Goal: Transaction & Acquisition: Obtain resource

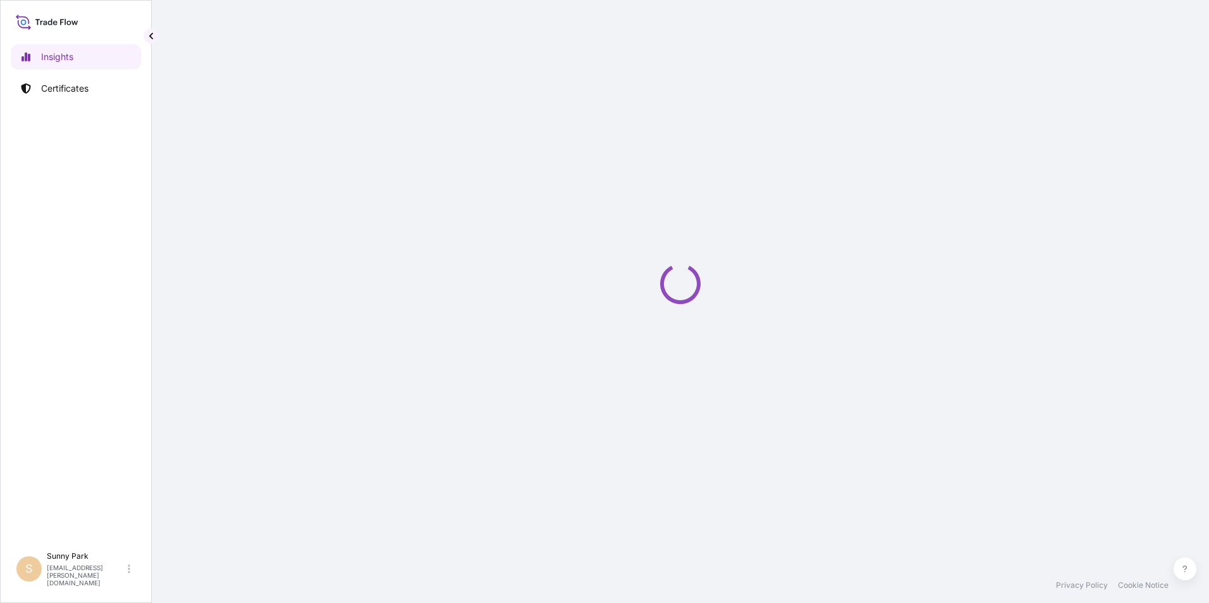
select select "2025"
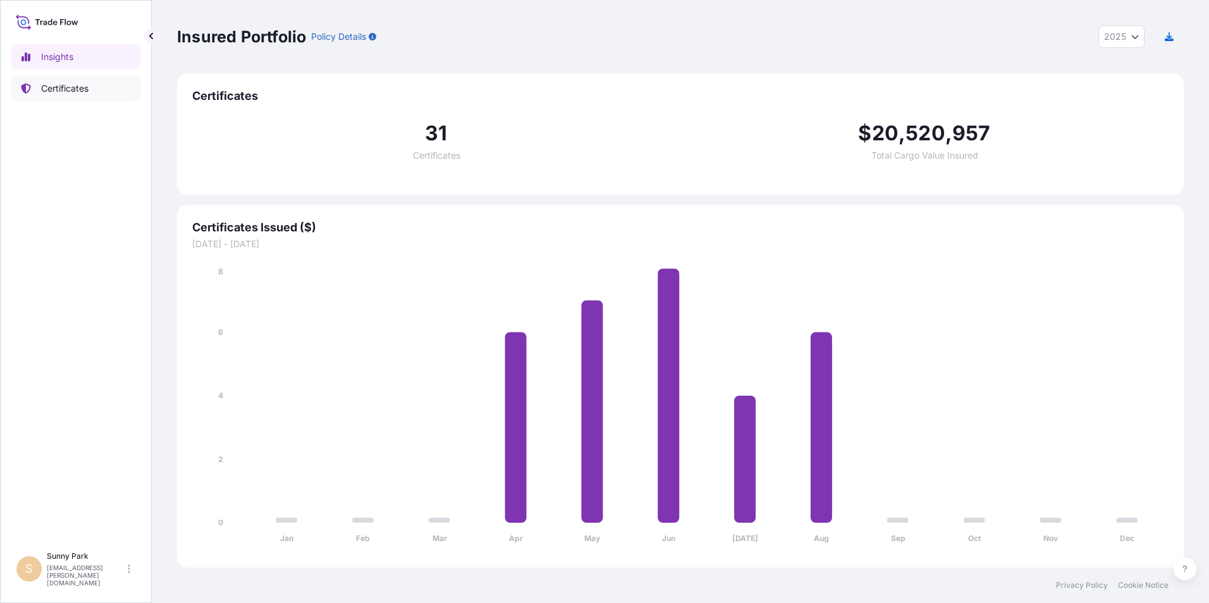
click at [61, 82] on link "Certificates" at bounding box center [76, 88] width 130 height 25
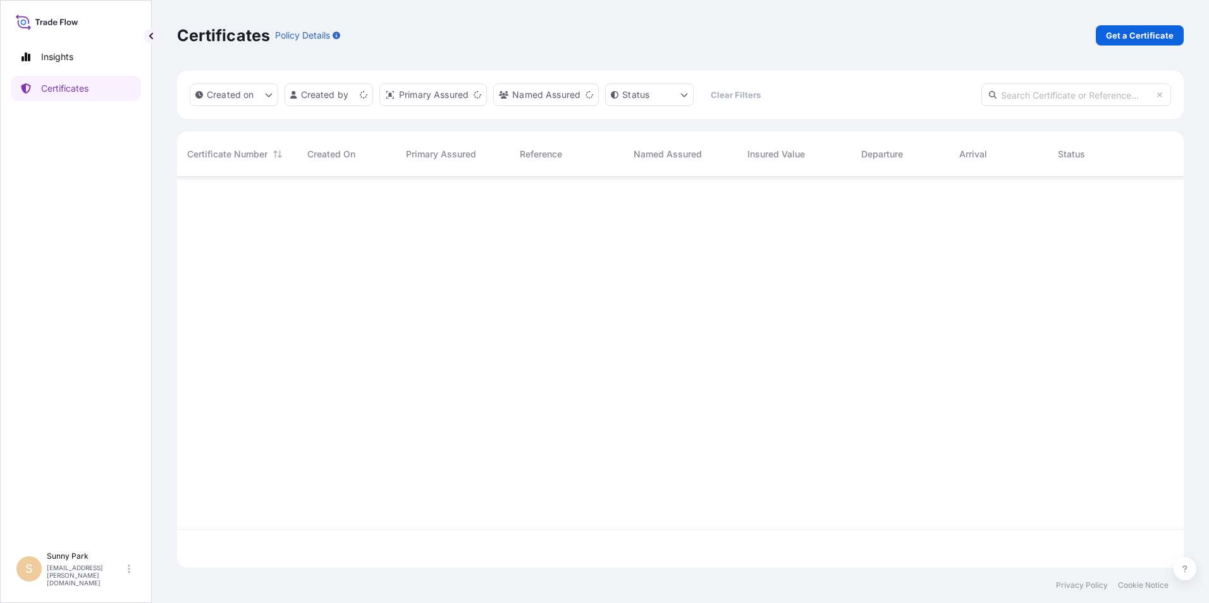
scroll to position [388, 997]
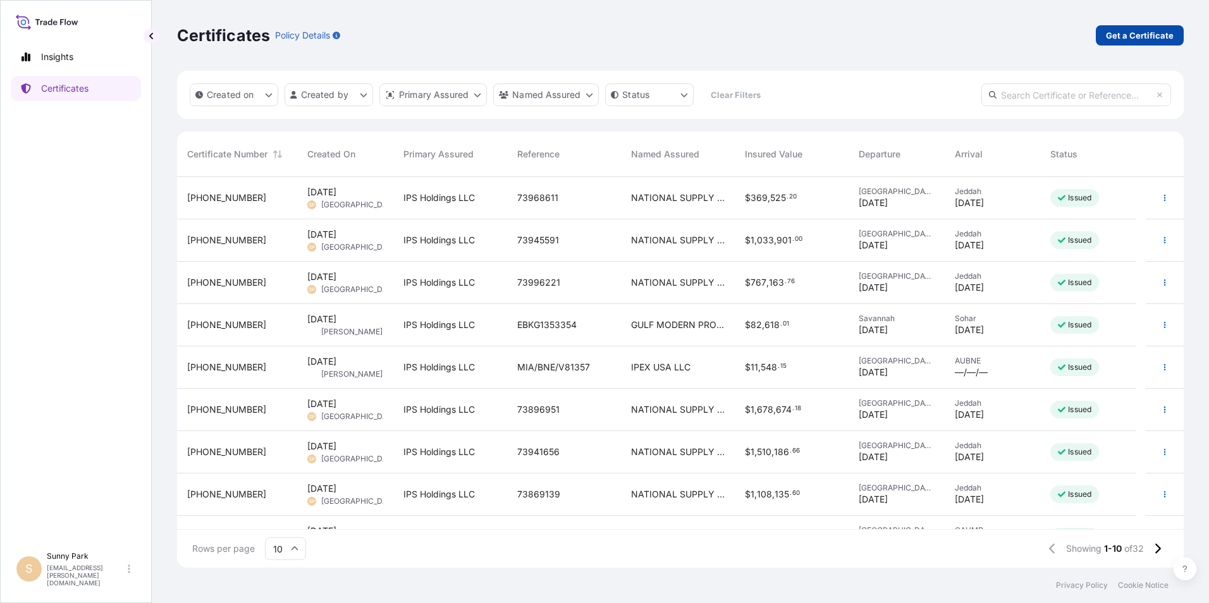
click at [1120, 35] on p "Get a Certificate" at bounding box center [1140, 35] width 68 height 13
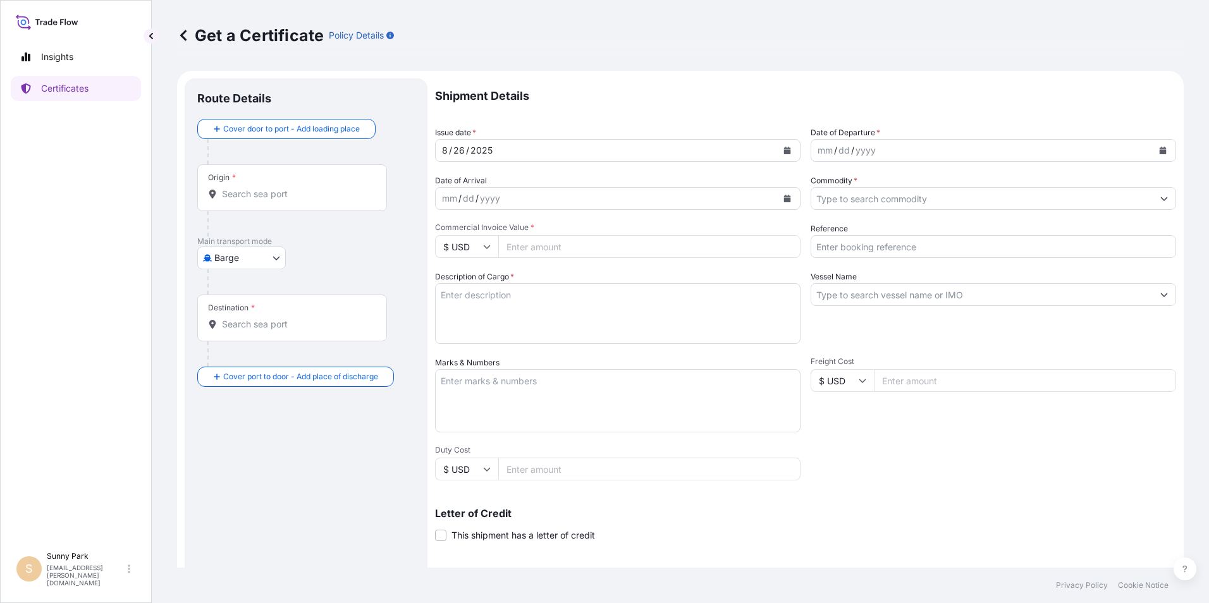
click at [228, 258] on body "Insights Certificates [GEOGRAPHIC_DATA] [EMAIL_ADDRESS][PERSON_NAME][DOMAIN_NAM…" at bounding box center [604, 301] width 1209 height 603
click at [238, 360] on span "Ocean Vessel" at bounding box center [249, 359] width 56 height 13
select select "Ocean Vessel"
click at [230, 204] on input "Origin *" at bounding box center [296, 199] width 149 height 13
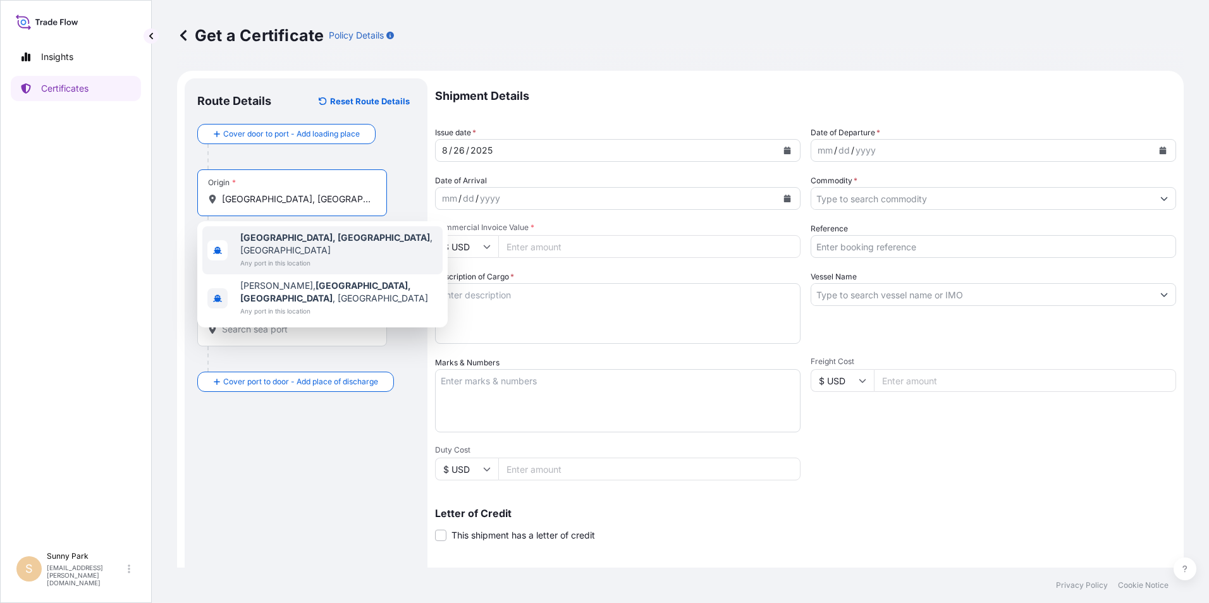
click at [291, 257] on span "Any port in this location" at bounding box center [338, 263] width 197 height 13
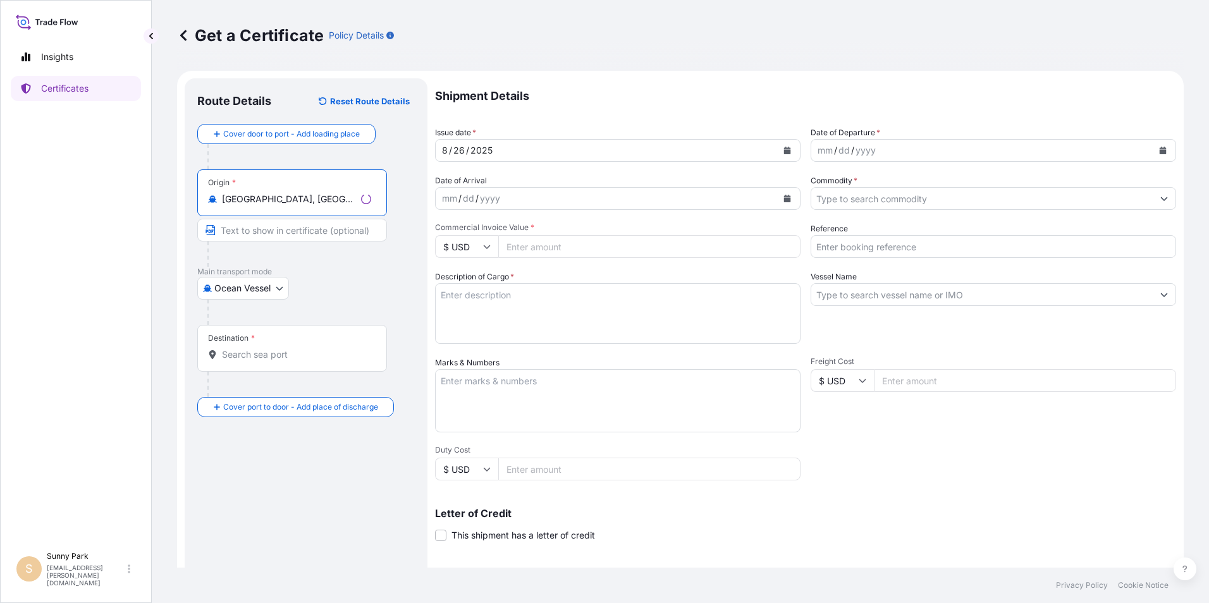
type input "[GEOGRAPHIC_DATA], [GEOGRAPHIC_DATA], [GEOGRAPHIC_DATA]"
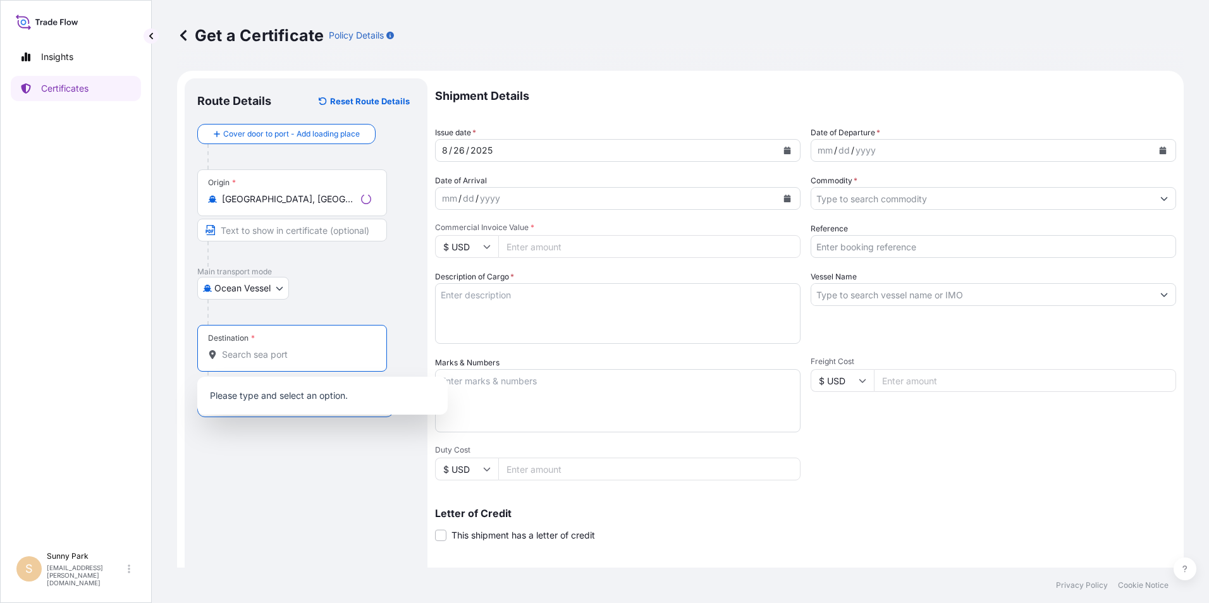
click at [241, 357] on input "Destination *" at bounding box center [296, 354] width 149 height 13
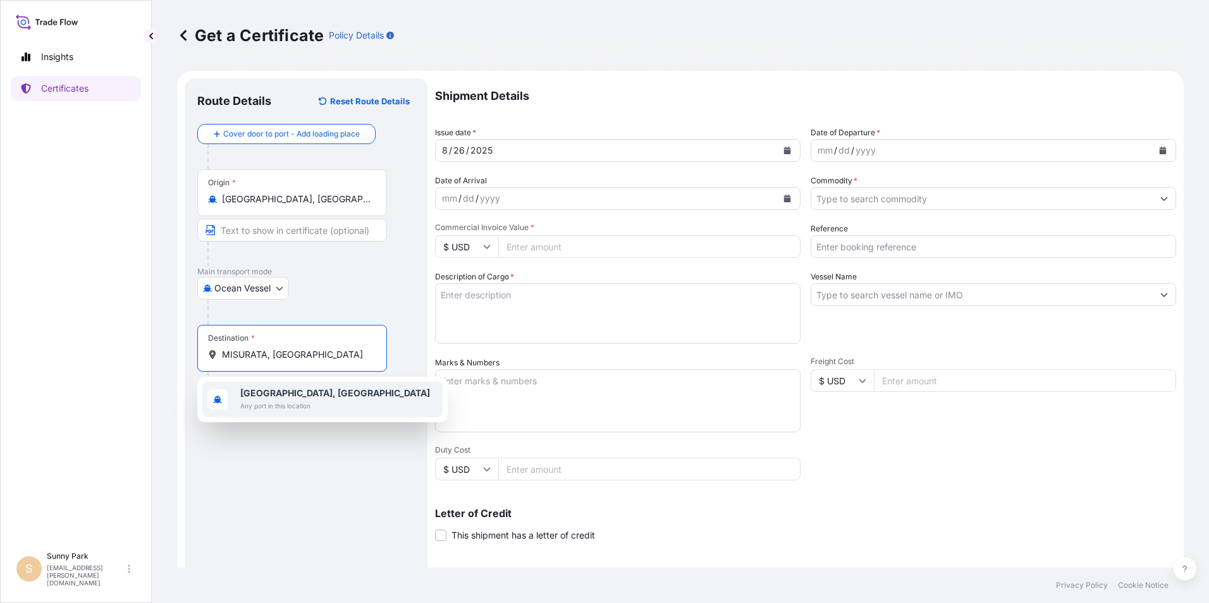
click at [263, 389] on b "[GEOGRAPHIC_DATA], [GEOGRAPHIC_DATA]" at bounding box center [335, 393] width 190 height 11
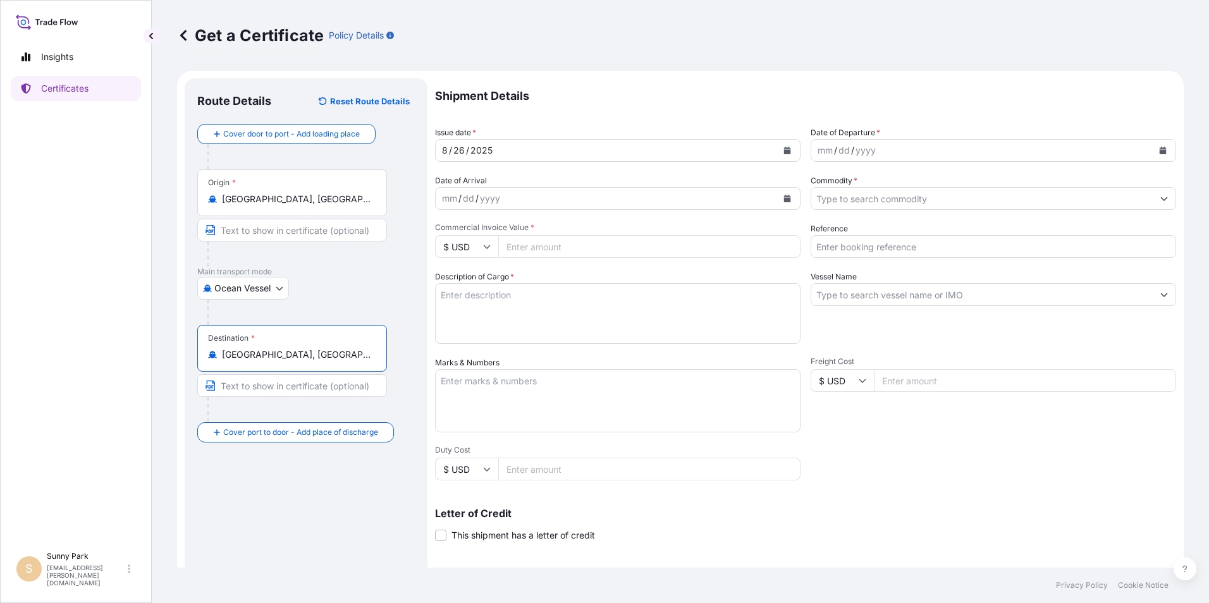
type input "[GEOGRAPHIC_DATA], [GEOGRAPHIC_DATA]"
click at [784, 197] on icon "Calendar" at bounding box center [787, 199] width 7 height 8
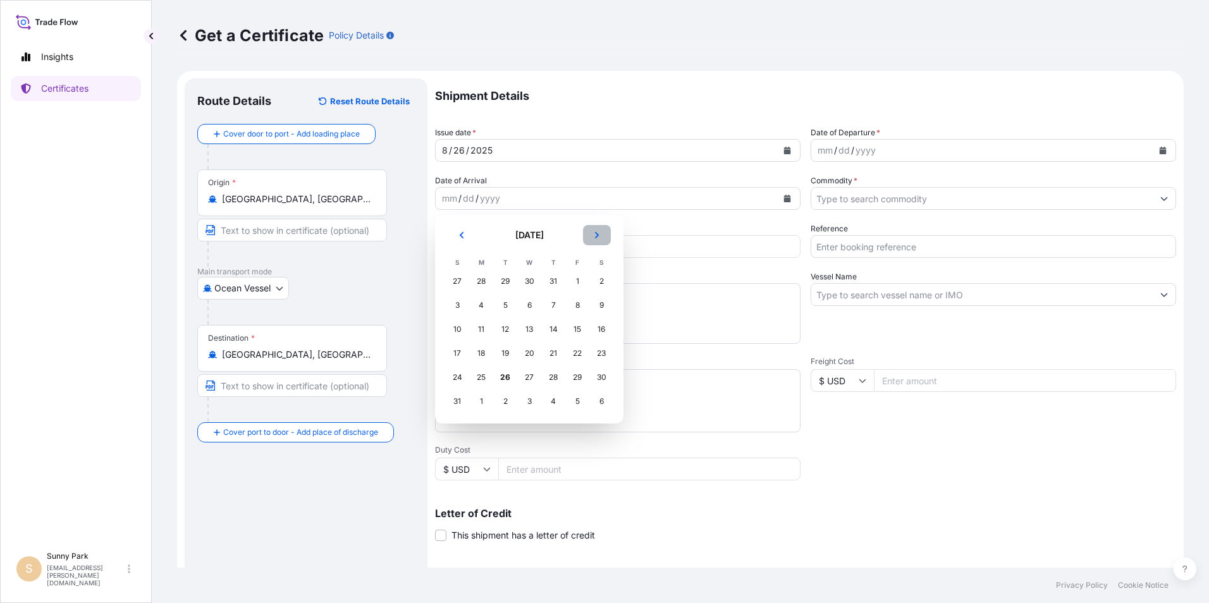
click at [596, 240] on button "Next" at bounding box center [597, 235] width 28 height 20
click at [597, 240] on button "Next" at bounding box center [597, 235] width 28 height 20
click at [548, 282] on div "2" at bounding box center [553, 281] width 23 height 23
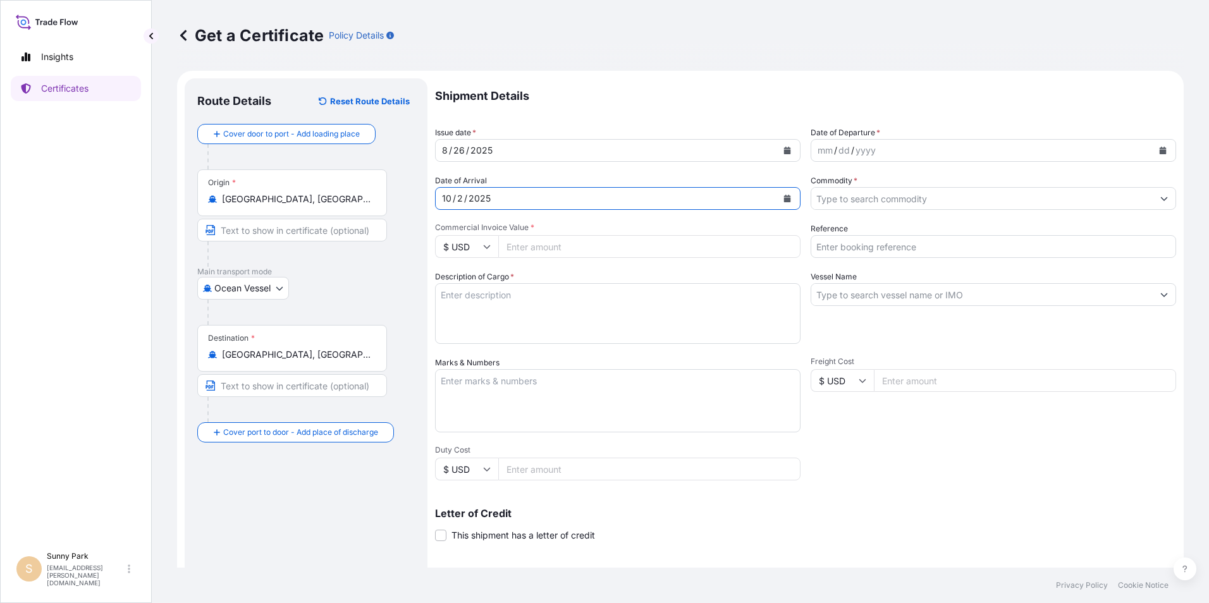
click at [1160, 152] on icon "Calendar" at bounding box center [1163, 151] width 7 height 8
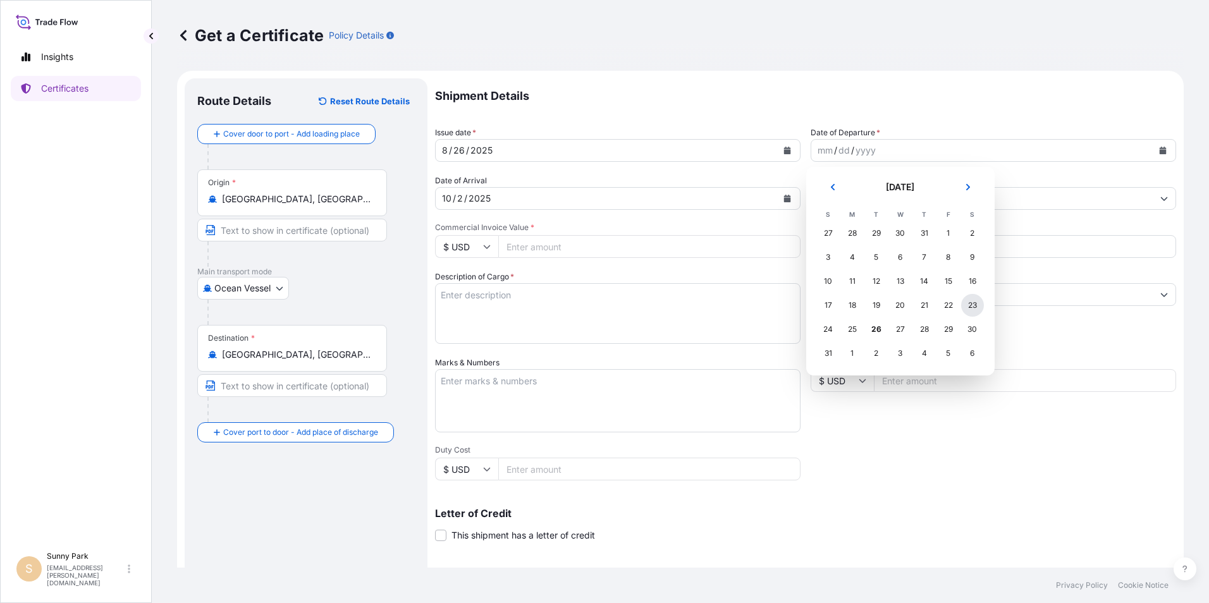
click at [974, 304] on div "23" at bounding box center [972, 305] width 23 height 23
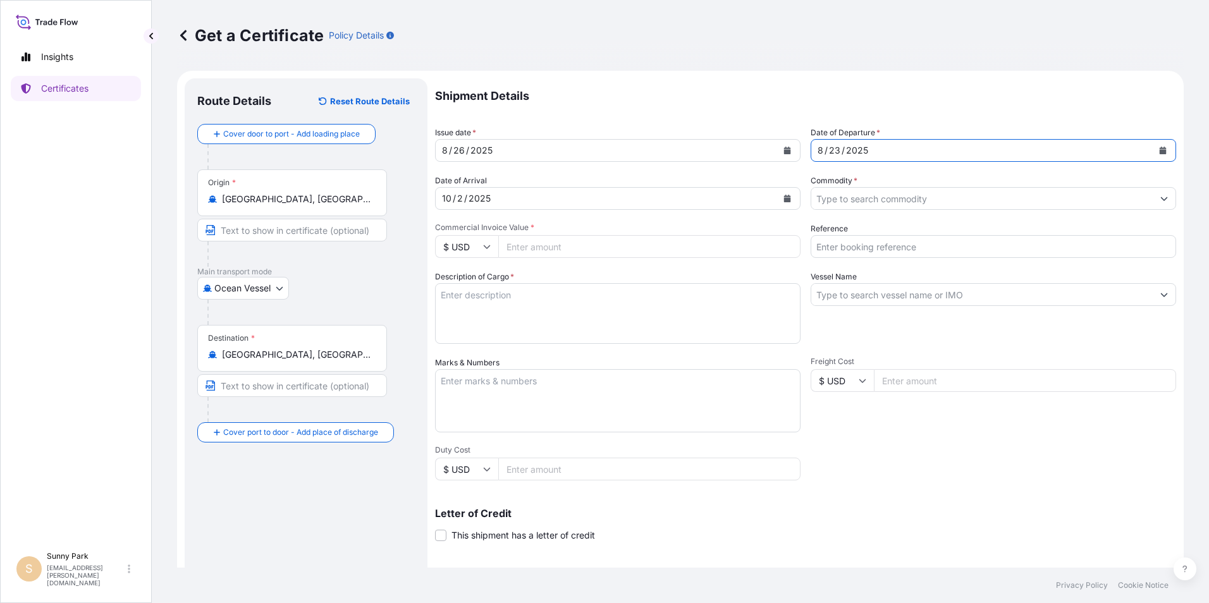
click at [844, 200] on input "Commodity *" at bounding box center [981, 198] width 341 height 23
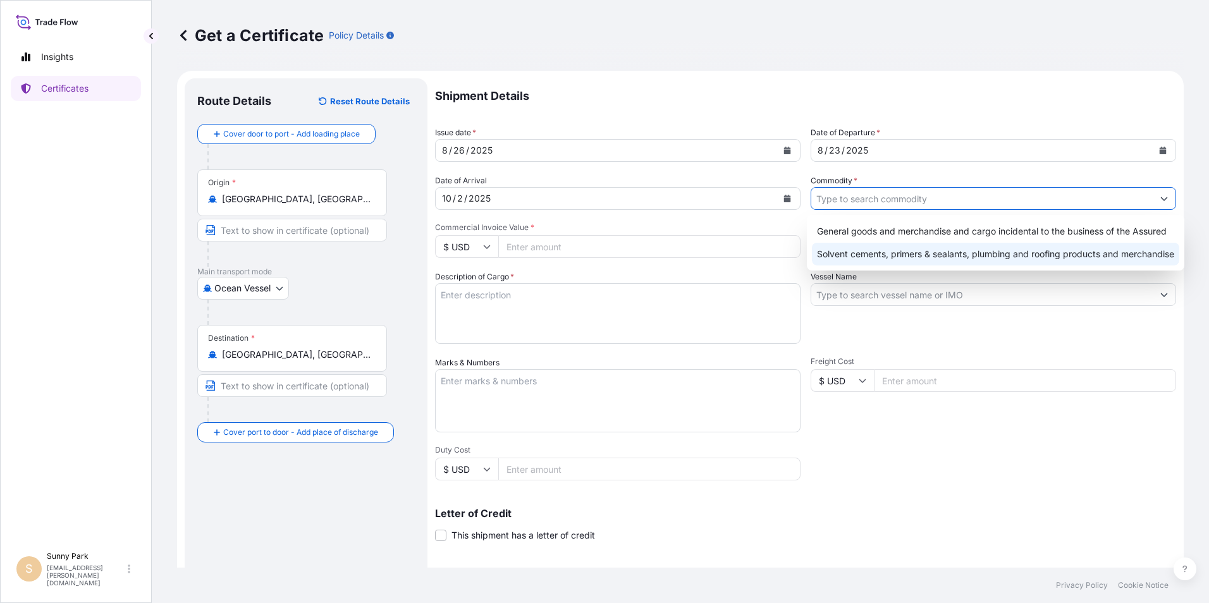
click at [851, 252] on div "Solvent cements, primers & sealants, plumbing and roofing products and merchand…" at bounding box center [995, 254] width 367 height 23
type input "Solvent cements, primers & sealants, plumbing and roofing products and merchand…"
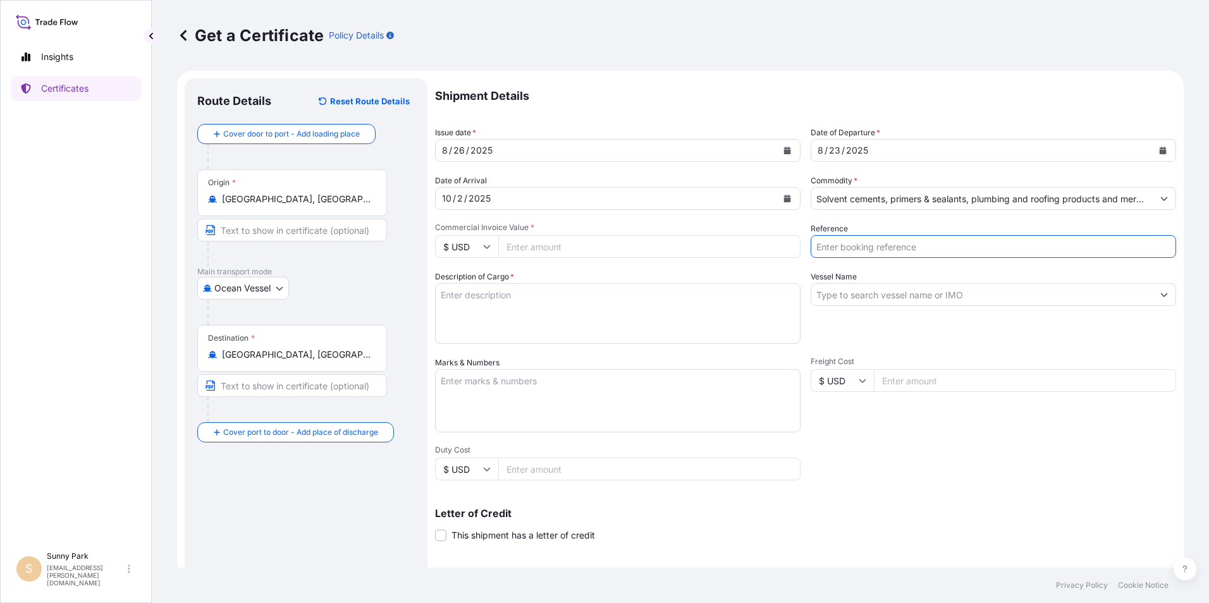
click at [839, 245] on input "Reference" at bounding box center [994, 246] width 366 height 23
type input "74011926"
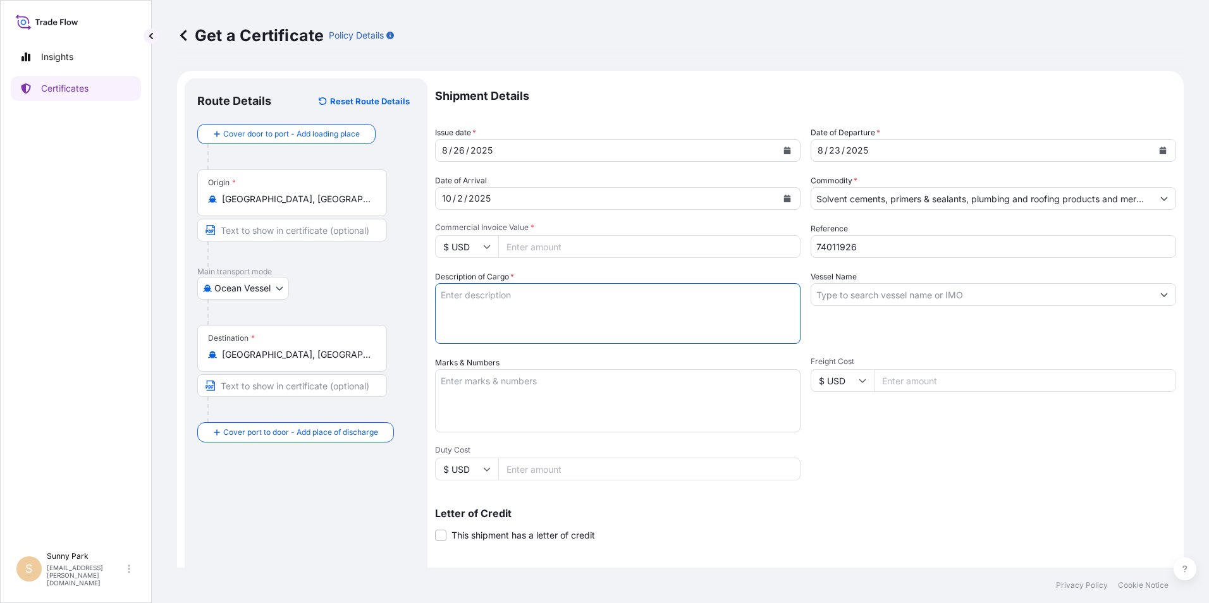
click at [451, 288] on textarea "Description of Cargo *" at bounding box center [618, 313] width 366 height 61
type textarea "SOLVENT CEMENT, CLEANER"
click at [821, 295] on input "Vessel Name" at bounding box center [981, 294] width 341 height 23
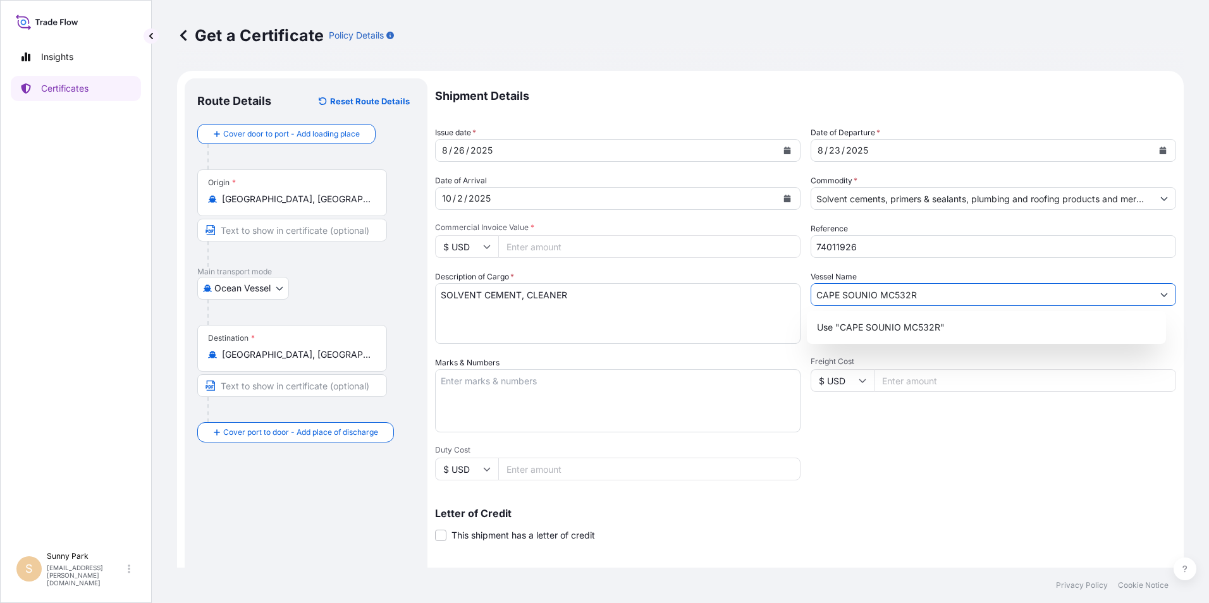
type input "CAPE SOUNIO MC532R"
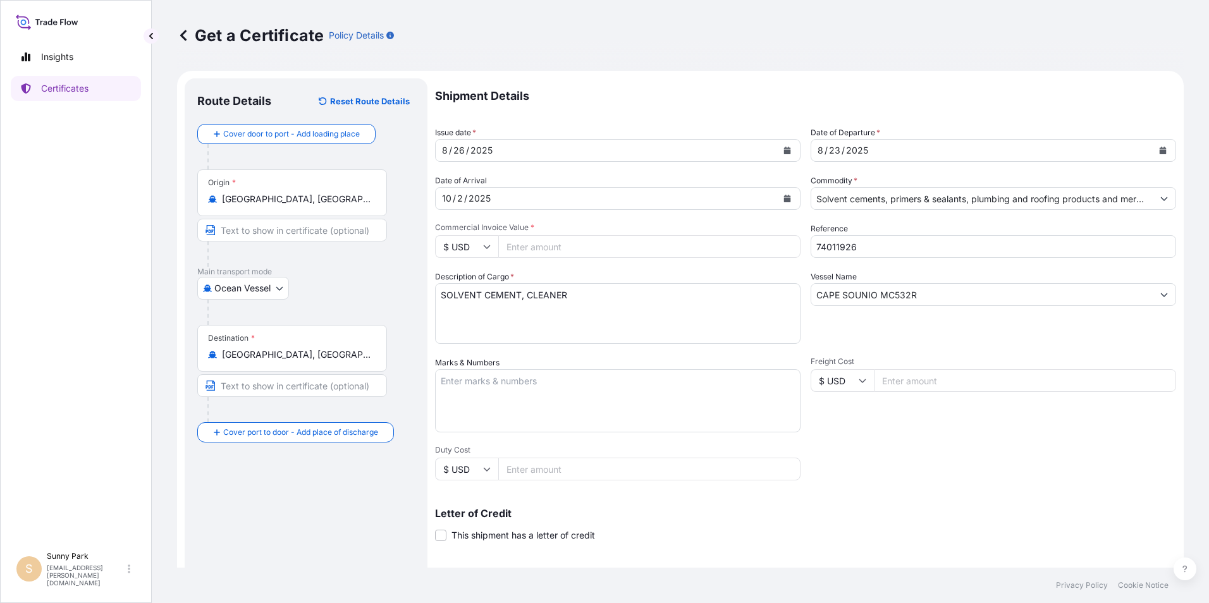
click at [452, 379] on textarea "Marks & Numbers" at bounding box center [618, 400] width 366 height 63
paste textarea "CONTAINER NO. SEAL NOS. FFAU3714690UL5596177"
type textarea "CONTAINER NO. SEAL NOS. FFAU3714690UL5596177"
click at [893, 380] on input "Freight Cost" at bounding box center [1025, 380] width 302 height 23
type input "11192.00"
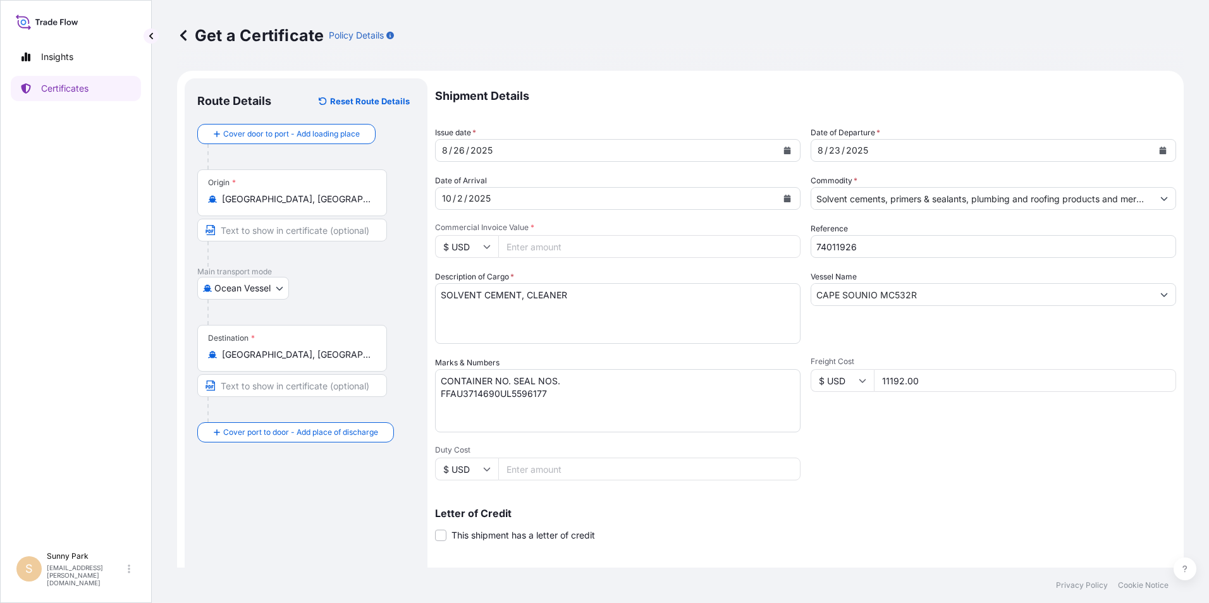
click at [577, 401] on textarea "CONTAINER NO. SEAL NOS. FFAU3714690UL5596177" at bounding box center [618, 400] width 366 height 63
type textarea "CONTAINER NO. SEAL NOS. FFAU3714690UL5596177 3,140 CASE/ 23,297.00 KG"
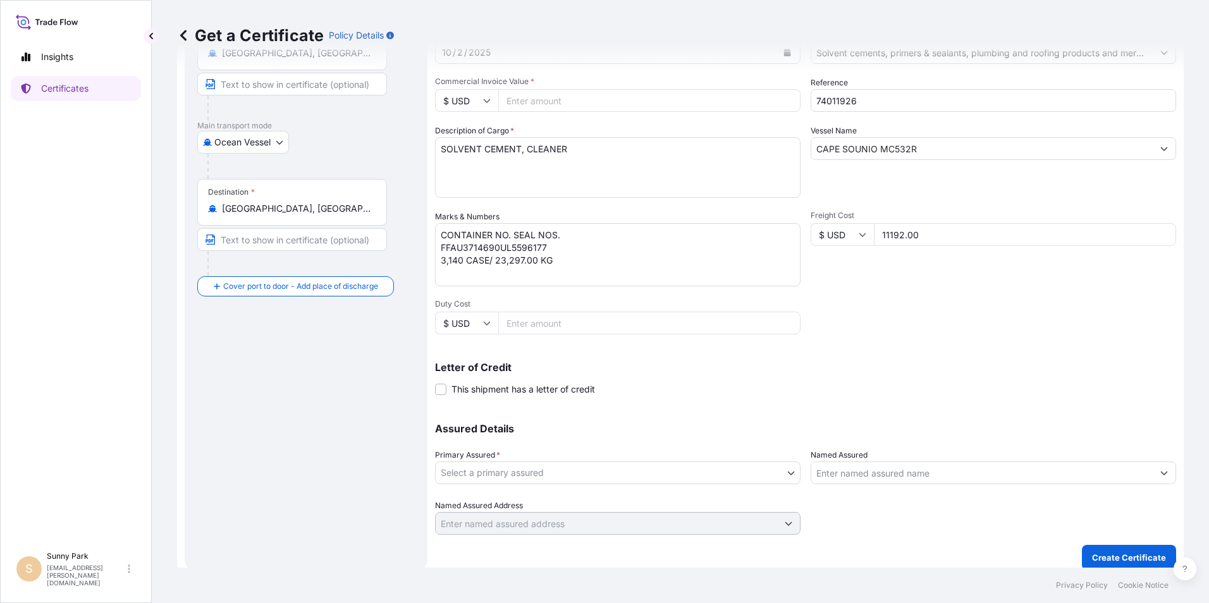
scroll to position [156, 0]
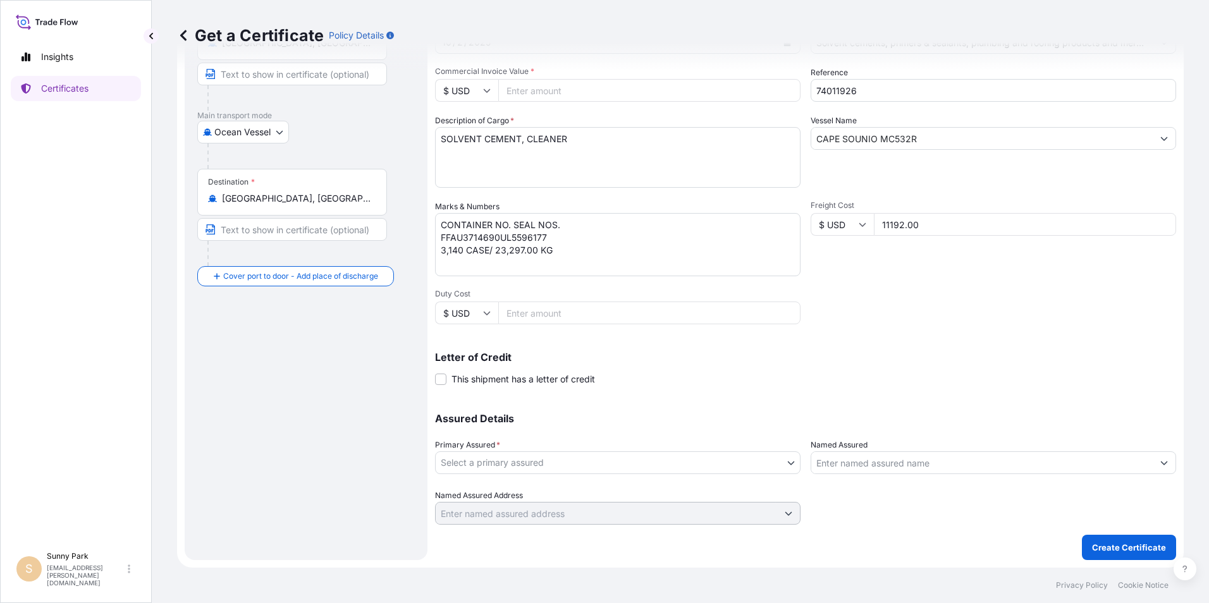
click at [499, 465] on body "Insights Certificates [GEOGRAPHIC_DATA] [EMAIL_ADDRESS][PERSON_NAME][DOMAIN_NAM…" at bounding box center [604, 301] width 1209 height 603
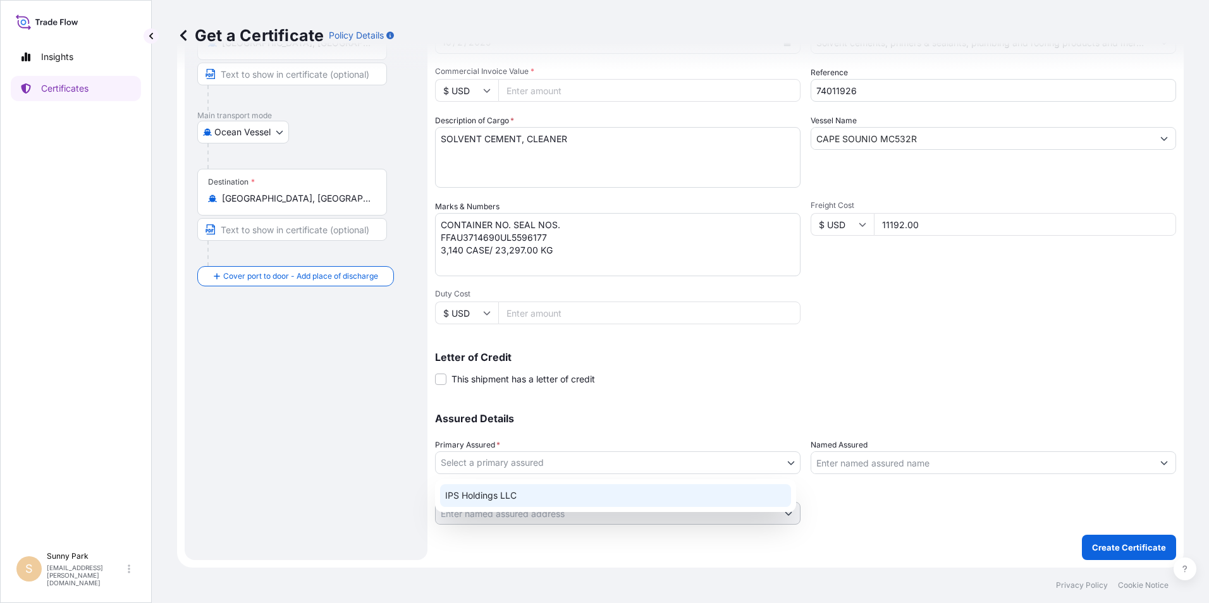
click at [488, 491] on div "IPS Holdings LLC" at bounding box center [615, 495] width 351 height 23
select select "31512"
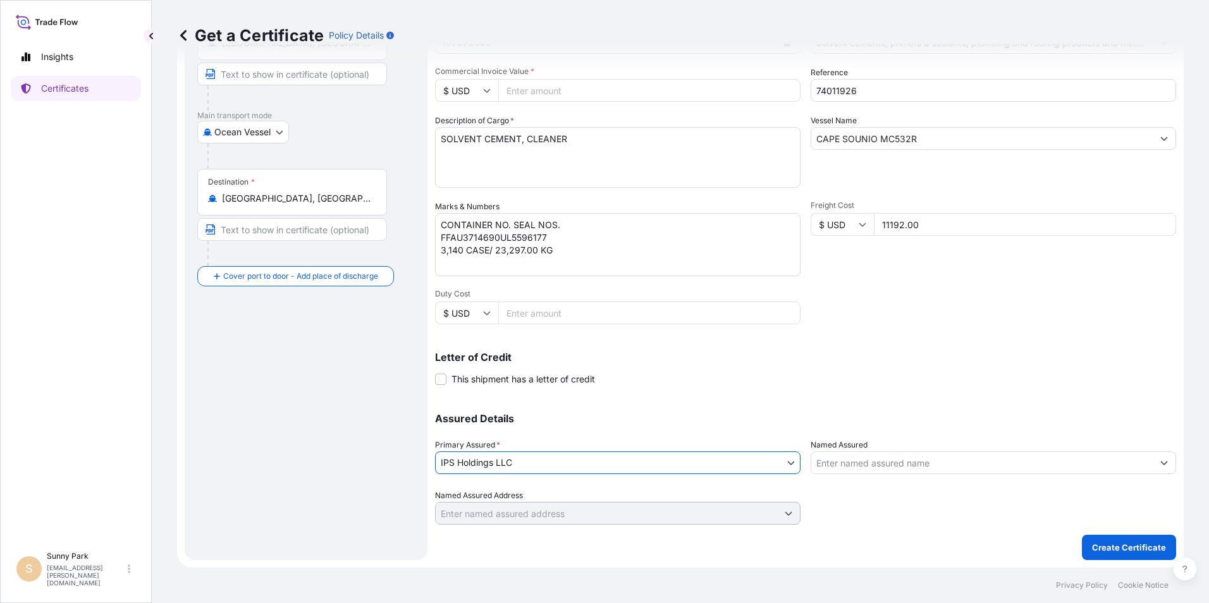
click at [844, 465] on input "Named Assured" at bounding box center [981, 463] width 341 height 23
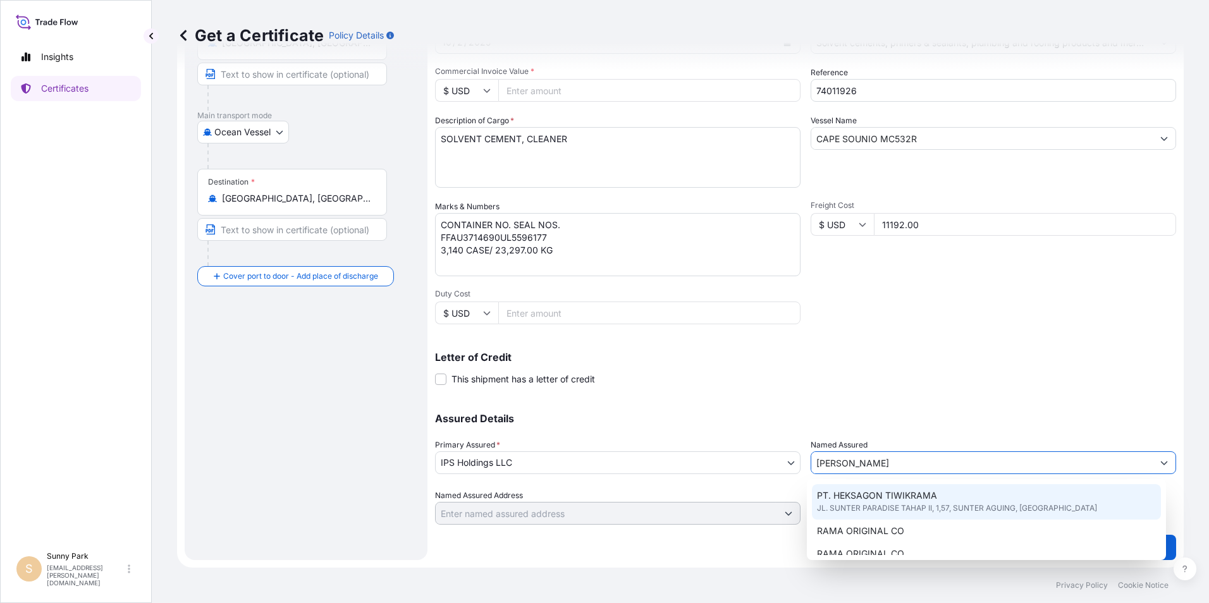
scroll to position [23, 0]
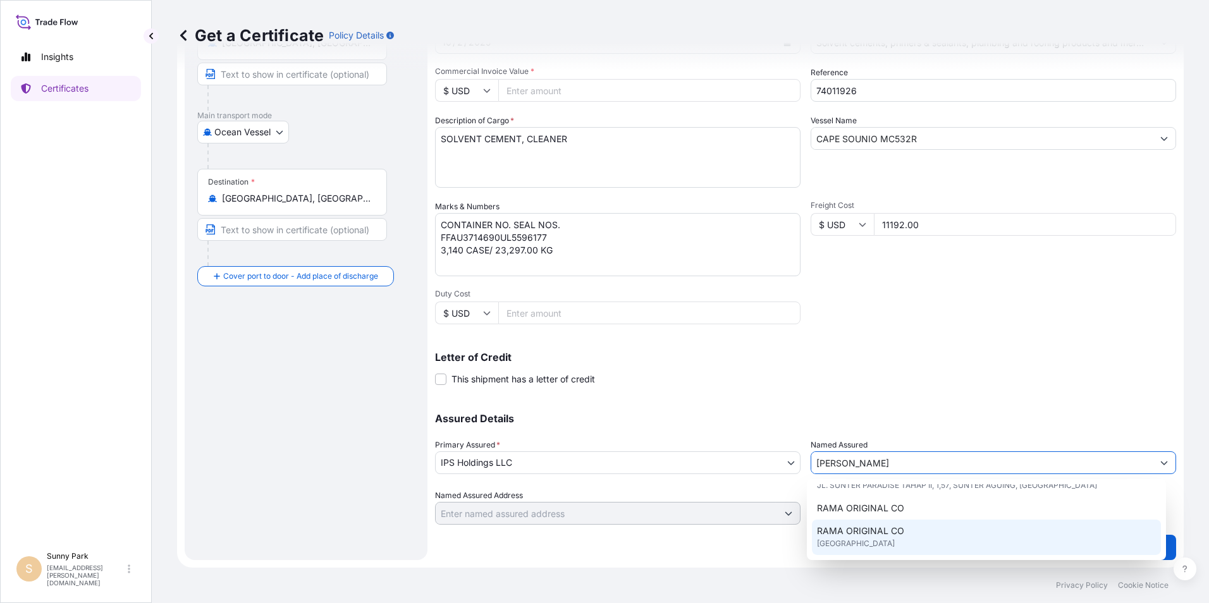
click at [867, 529] on span "RAMA ORIGINAL CO" at bounding box center [860, 531] width 87 height 13
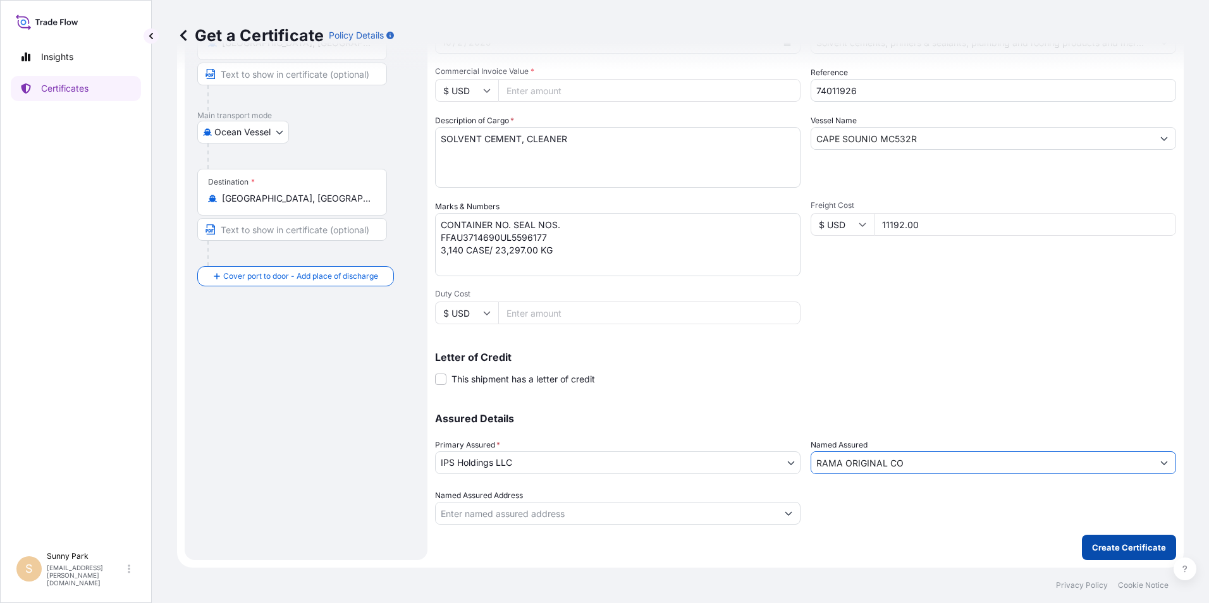
type input "RAMA ORIGINAL CO"
click at [1117, 541] on button "Create Certificate" at bounding box center [1129, 547] width 94 height 25
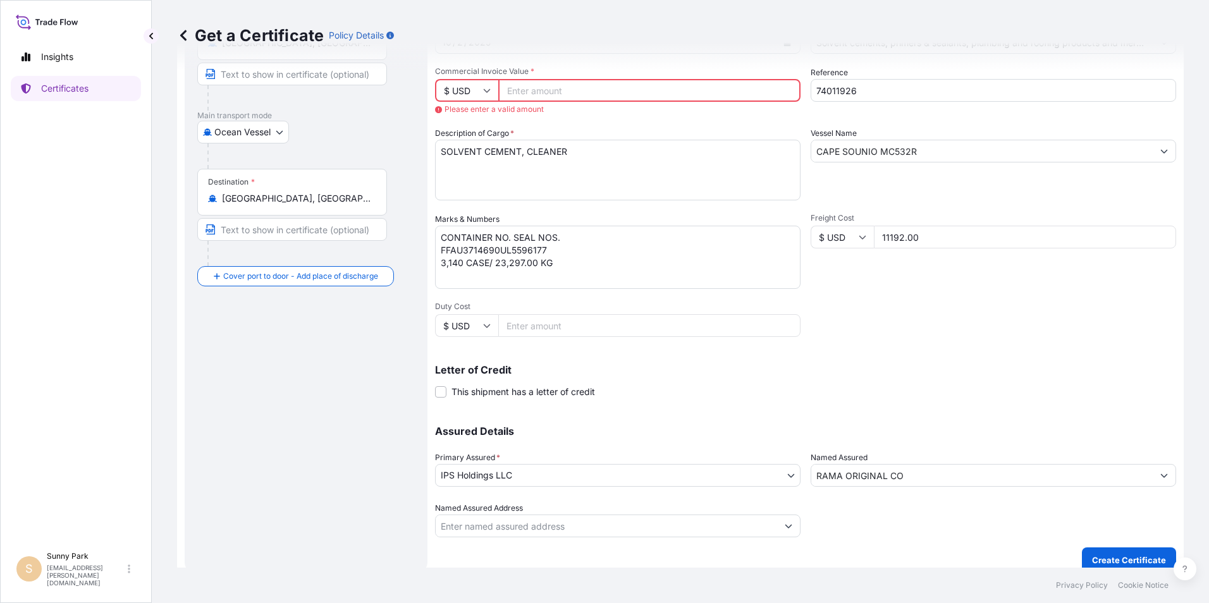
click at [528, 87] on input "Commercial Invoice Value *" at bounding box center [649, 90] width 302 height 23
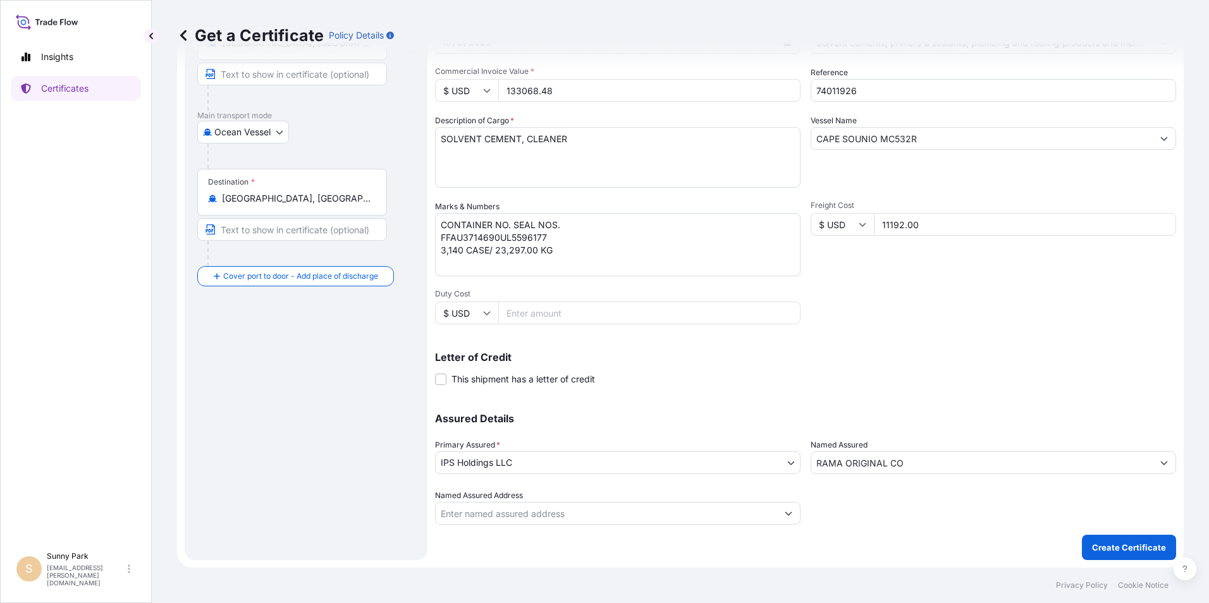
type input "133068.48"
click at [869, 498] on div at bounding box center [994, 506] width 366 height 35
click at [1129, 552] on p "Create Certificate" at bounding box center [1129, 547] width 74 height 13
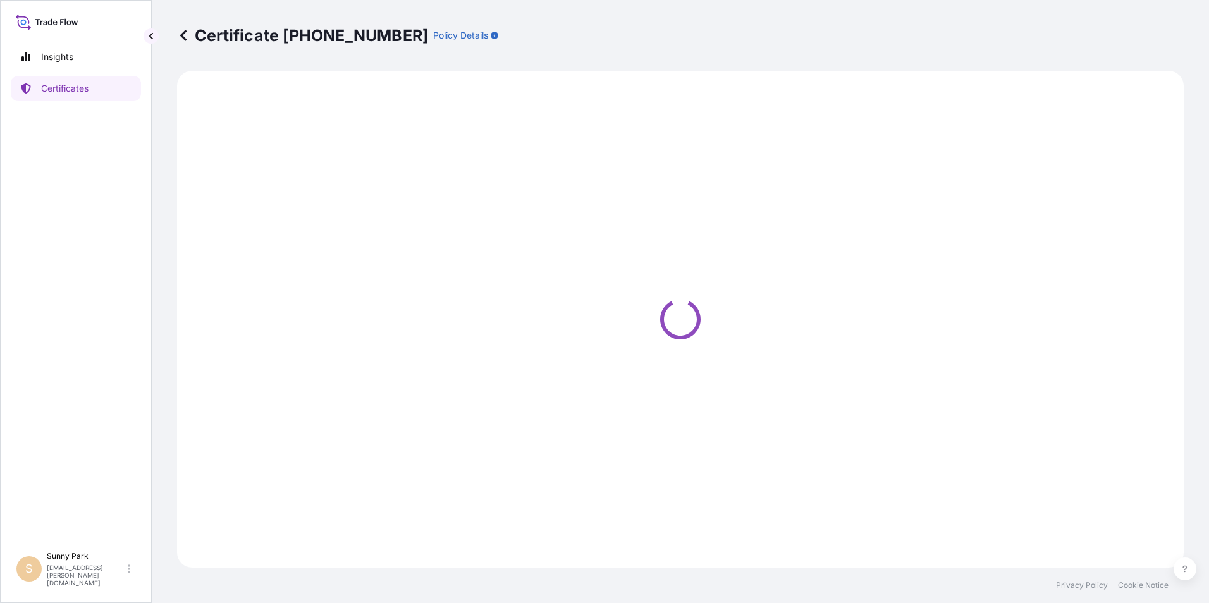
select select "Ocean Vessel"
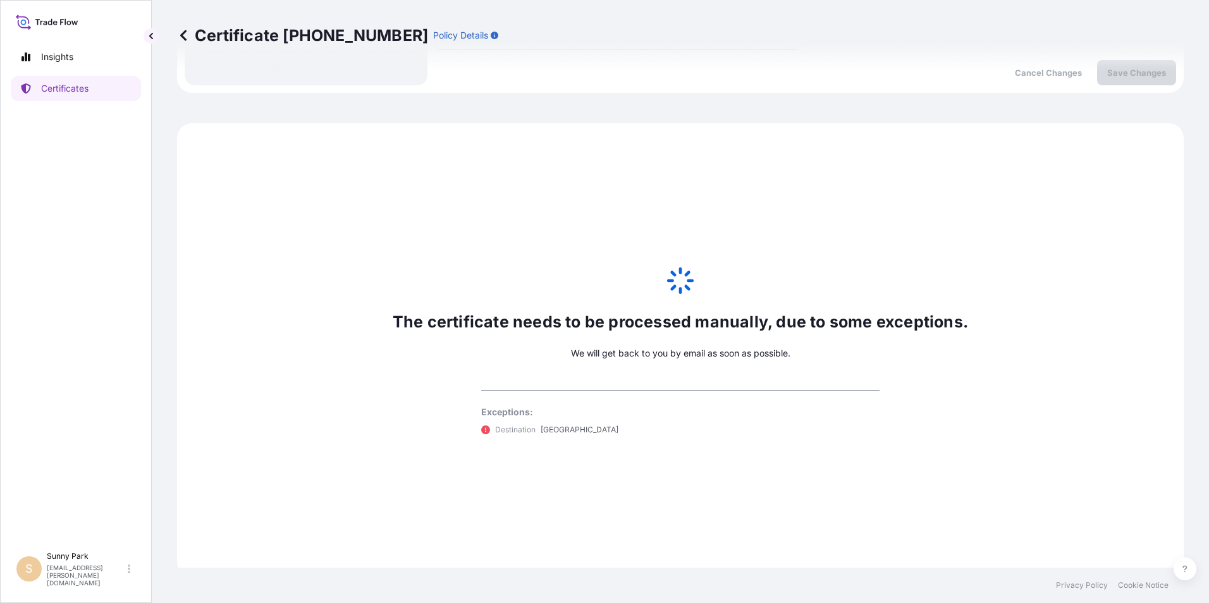
scroll to position [641, 0]
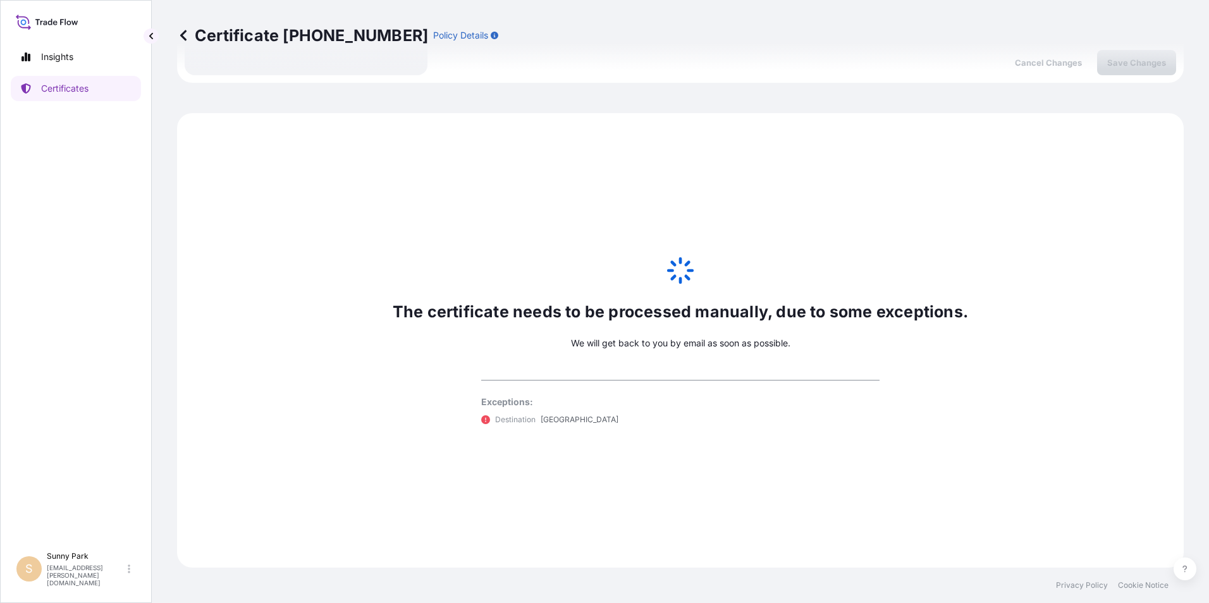
select select "31512"
click at [83, 88] on p "Certificates" at bounding box center [64, 88] width 47 height 13
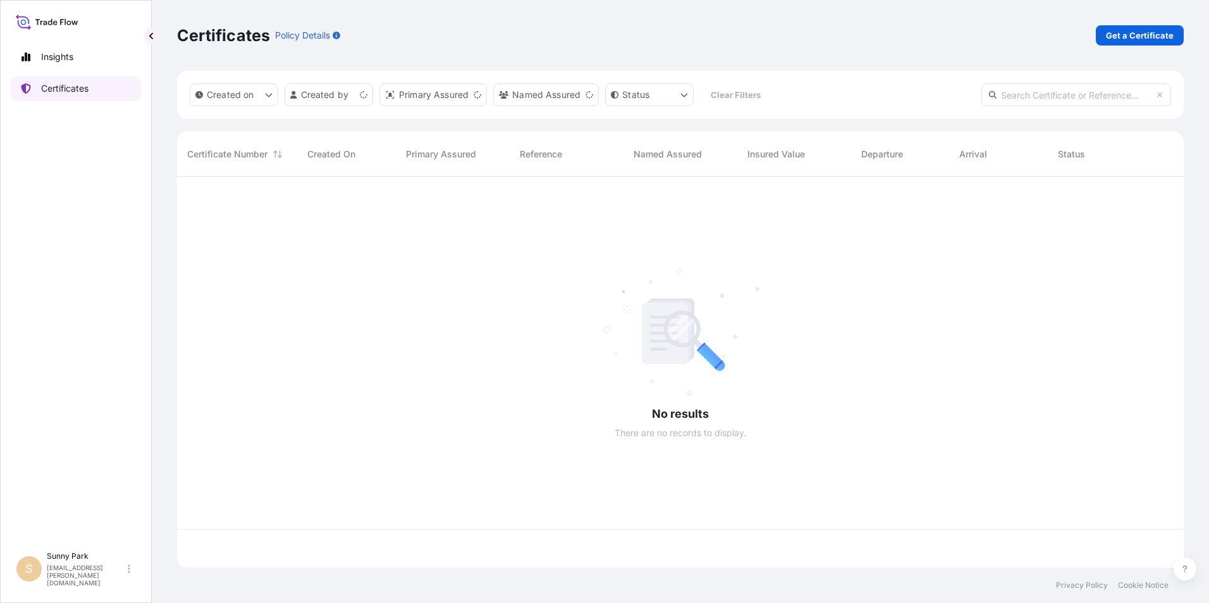
scroll to position [388, 997]
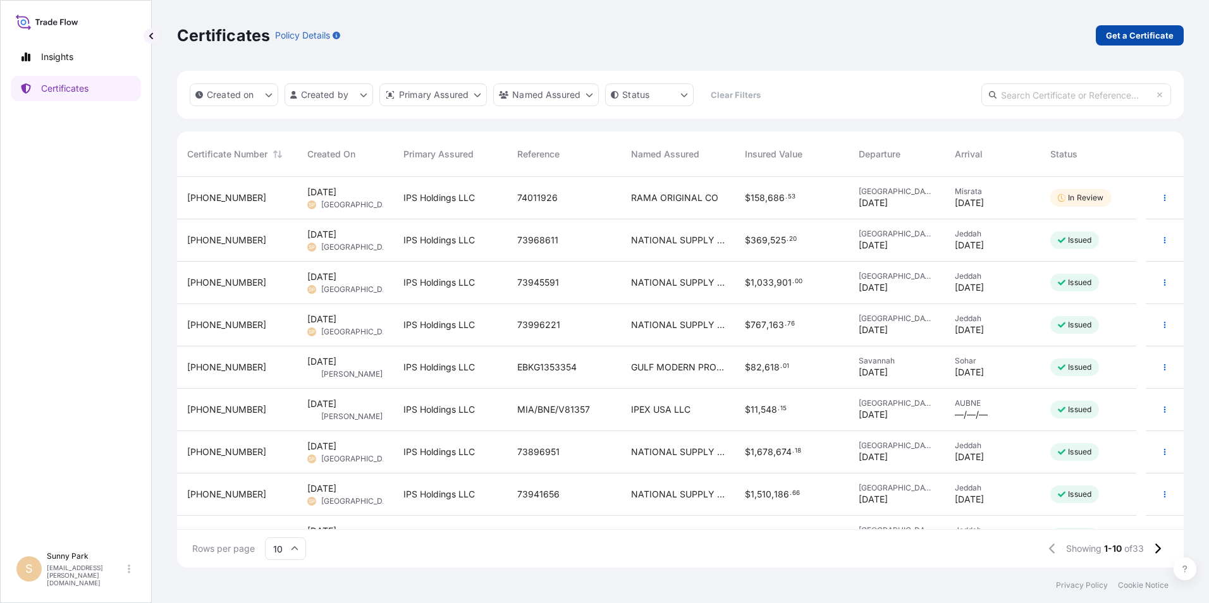
click at [1141, 34] on p "Get a Certificate" at bounding box center [1140, 35] width 68 height 13
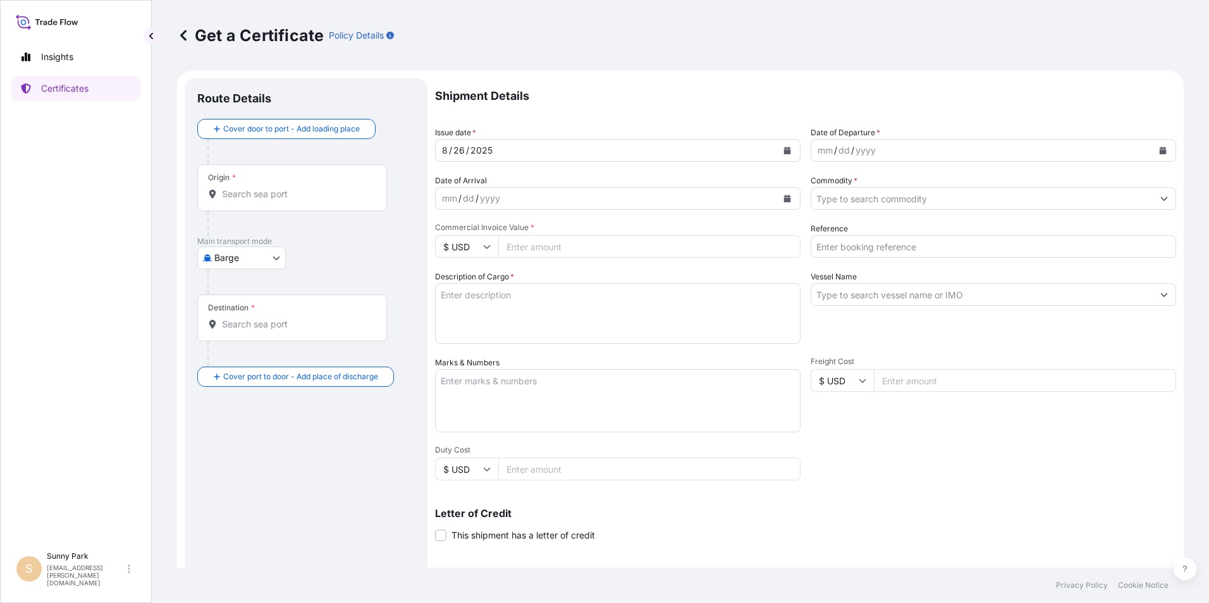
click at [233, 254] on body "Insights Certificates [GEOGRAPHIC_DATA] [EMAIL_ADDRESS][PERSON_NAME][DOMAIN_NAM…" at bounding box center [604, 301] width 1209 height 603
click at [237, 360] on span "Ocean Vessel" at bounding box center [249, 359] width 56 height 13
select select "Ocean Vessel"
click at [240, 202] on input "Origin *" at bounding box center [296, 199] width 149 height 13
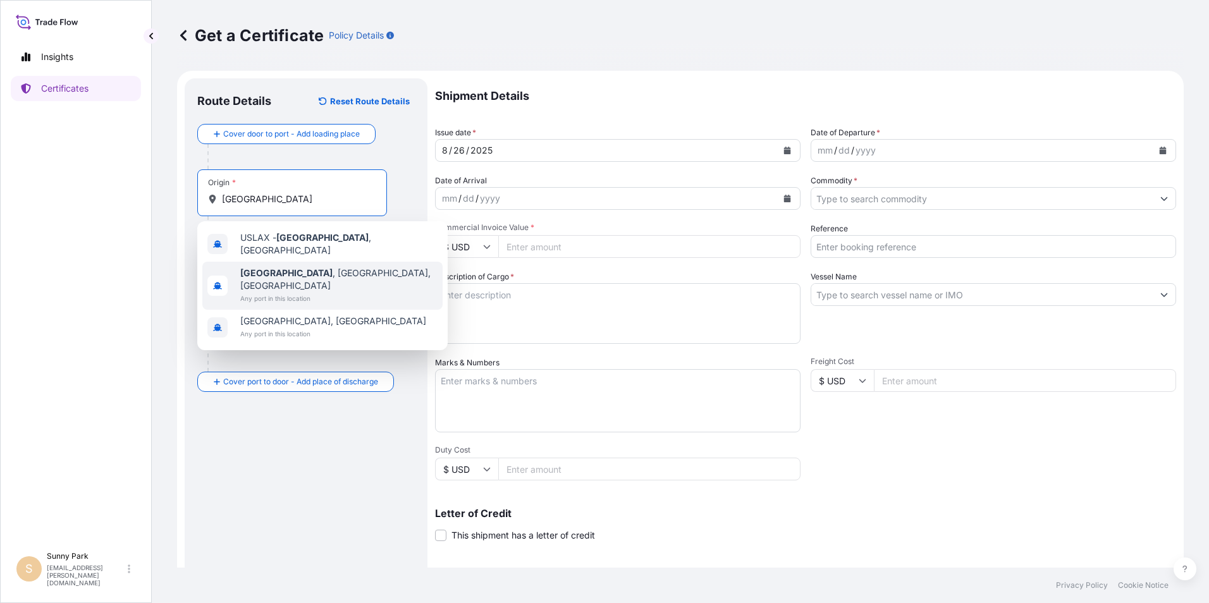
click at [287, 292] on span "Any port in this location" at bounding box center [338, 298] width 197 height 13
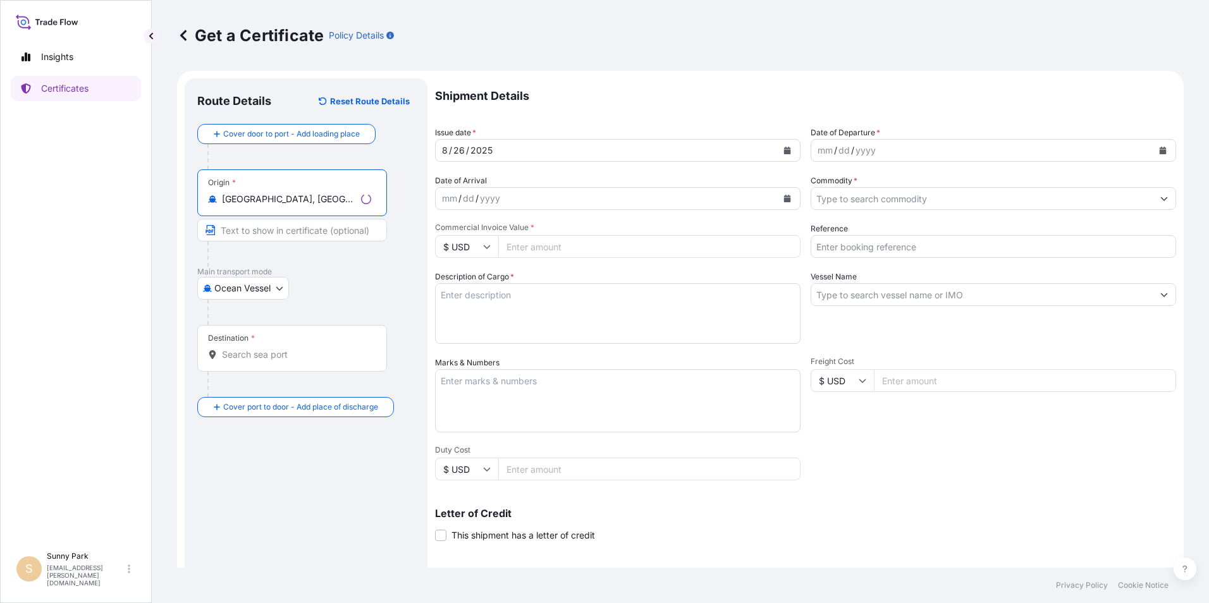
type input "[GEOGRAPHIC_DATA], [GEOGRAPHIC_DATA], [GEOGRAPHIC_DATA]"
click at [242, 356] on input "Destination *" at bounding box center [296, 354] width 149 height 13
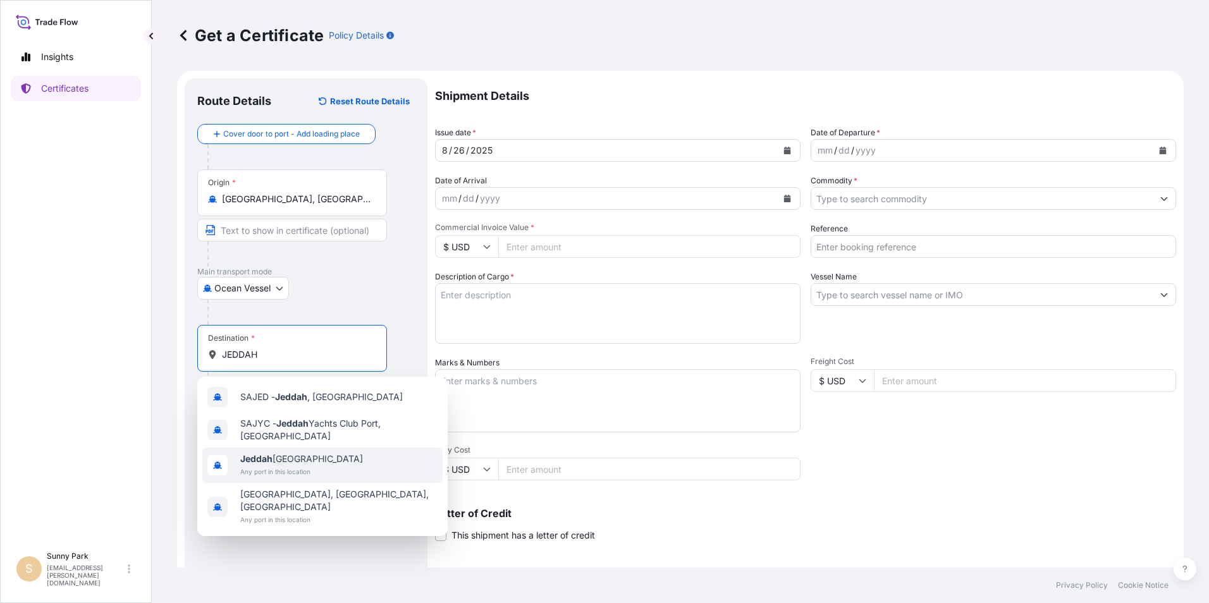
click at [286, 461] on span "Jeddah [GEOGRAPHIC_DATA]" at bounding box center [301, 459] width 123 height 13
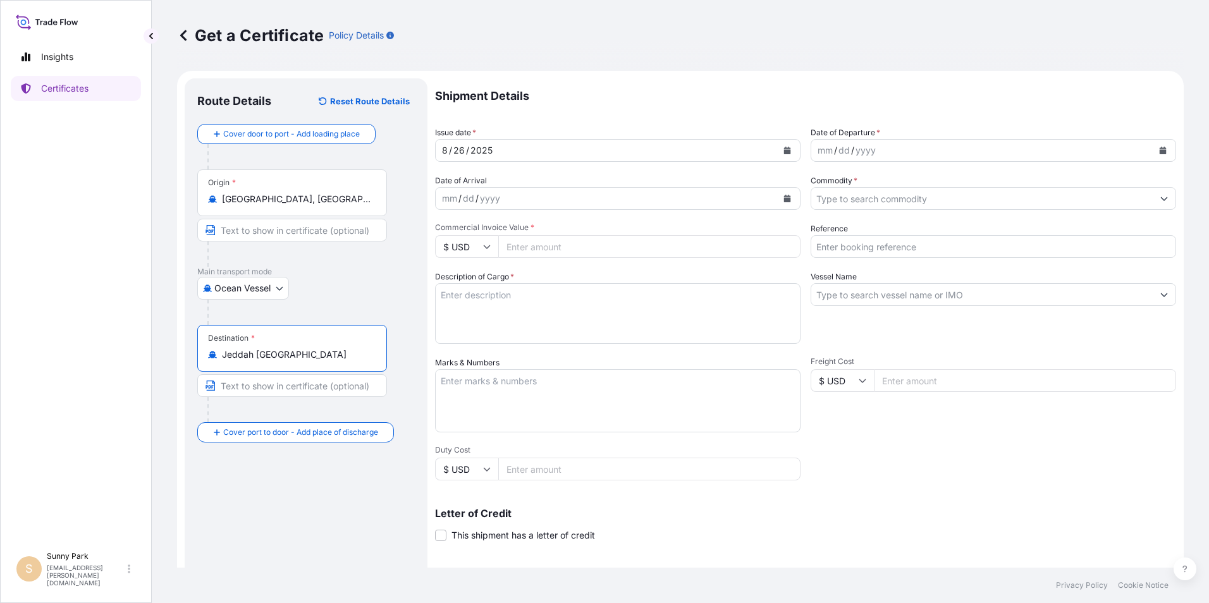
type input "Jeddah [GEOGRAPHIC_DATA]"
click at [854, 152] on div "yyyy" at bounding box center [865, 150] width 23 height 15
click at [1160, 149] on icon "Calendar" at bounding box center [1163, 151] width 7 height 8
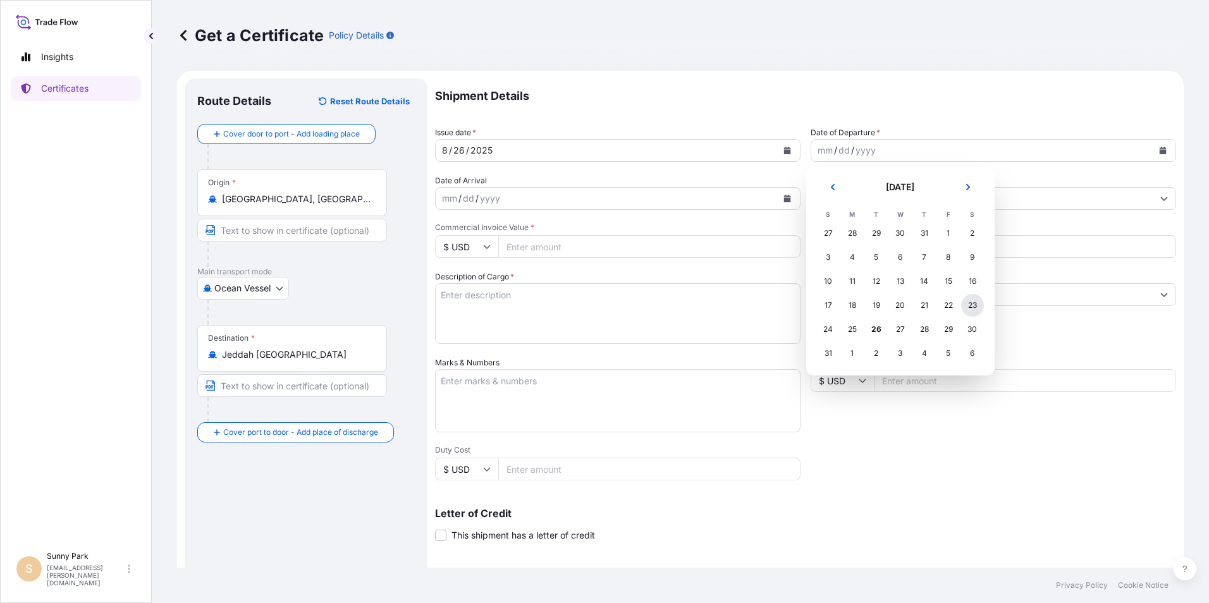
click at [974, 306] on div "23" at bounding box center [972, 305] width 23 height 23
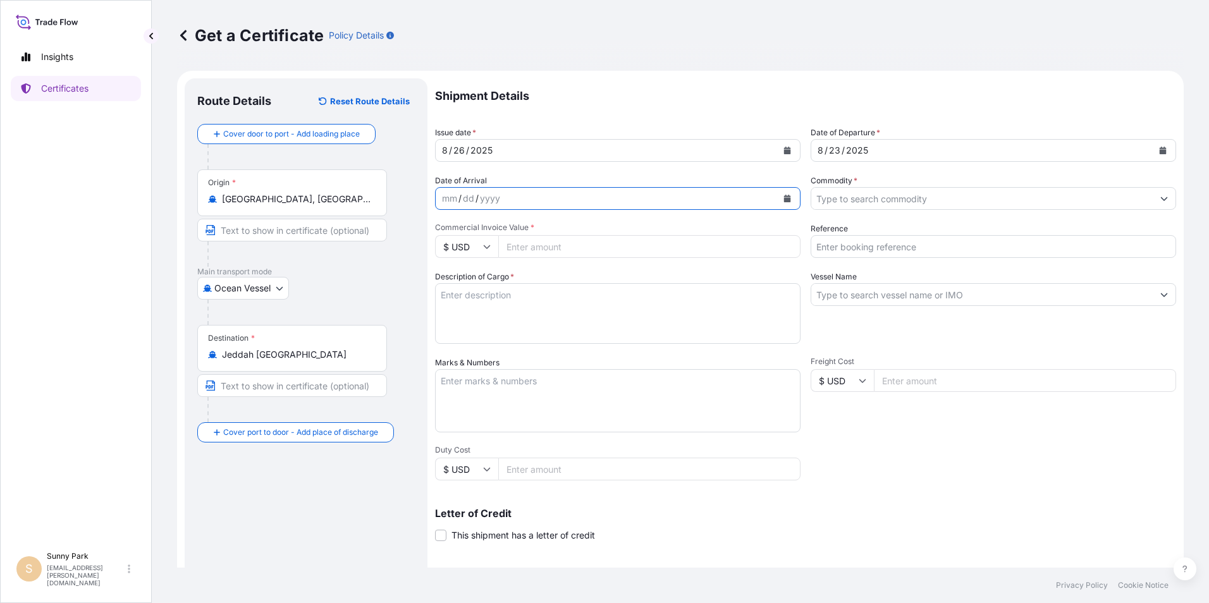
click at [784, 197] on icon "Calendar" at bounding box center [787, 199] width 7 height 8
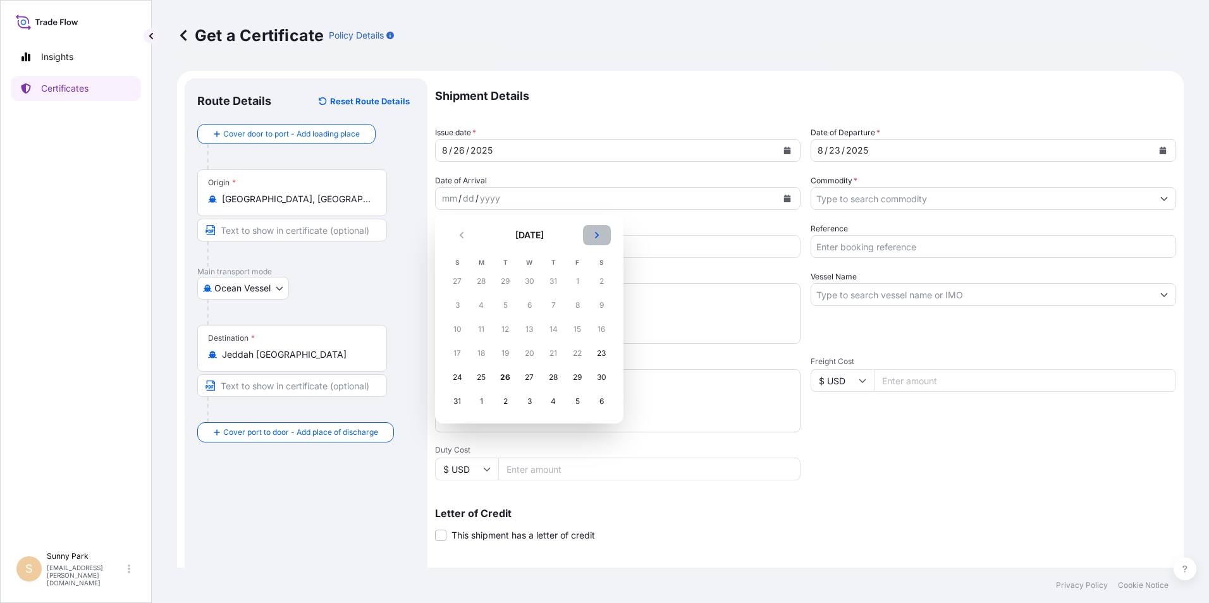
click at [599, 232] on button "Next" at bounding box center [597, 235] width 28 height 20
click at [599, 232] on icon "Next" at bounding box center [597, 235] width 8 height 8
click at [456, 307] on div "5" at bounding box center [457, 305] width 23 height 23
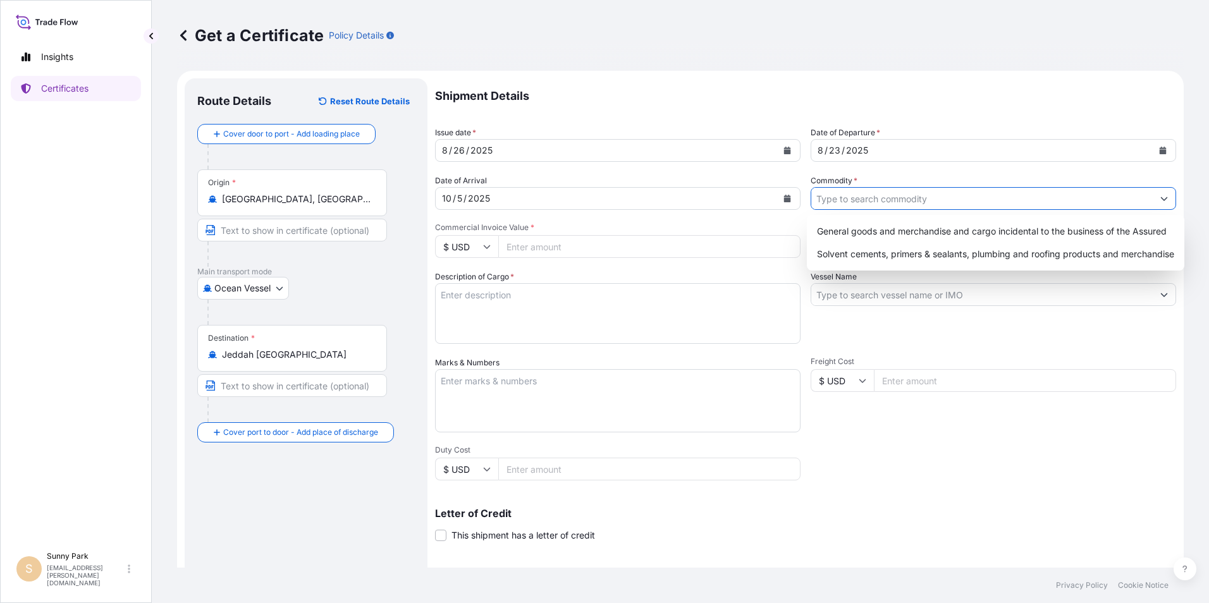
click at [839, 197] on input "Commodity *" at bounding box center [981, 198] width 341 height 23
click at [852, 252] on div "Solvent cements, primers & sealants, plumbing and roofing products and merchand…" at bounding box center [995, 254] width 367 height 23
type input "Solvent cements, primers & sealants, plumbing and roofing products and merchand…"
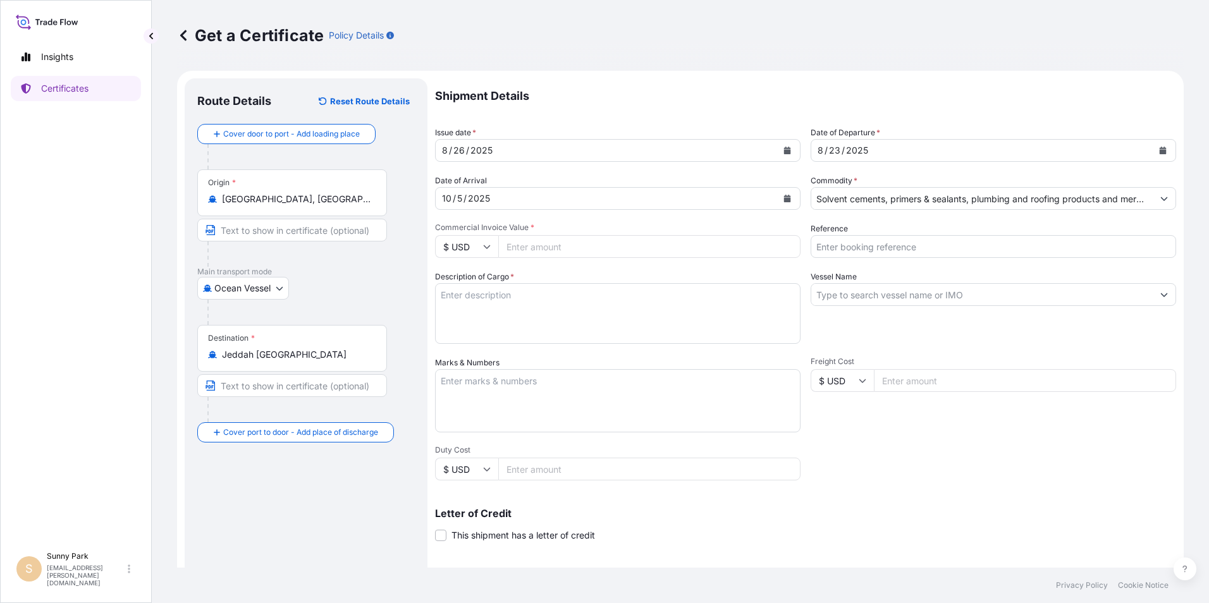
click at [599, 252] on input "Commercial Invoice Value *" at bounding box center [649, 246] width 302 height 23
type input "886778.40"
click at [819, 246] on input "Reference" at bounding box center [994, 246] width 366 height 23
type input "73945599"
click at [833, 294] on input "Vessel Name" at bounding box center [981, 294] width 341 height 23
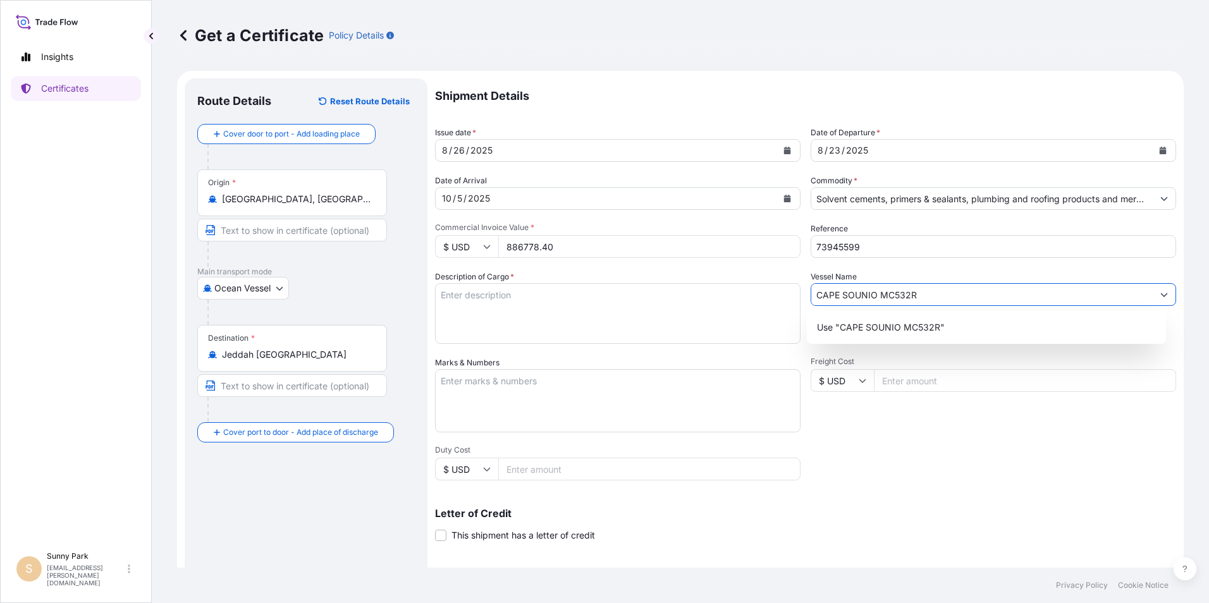
type input "CAPE SOUNIO MC532R"
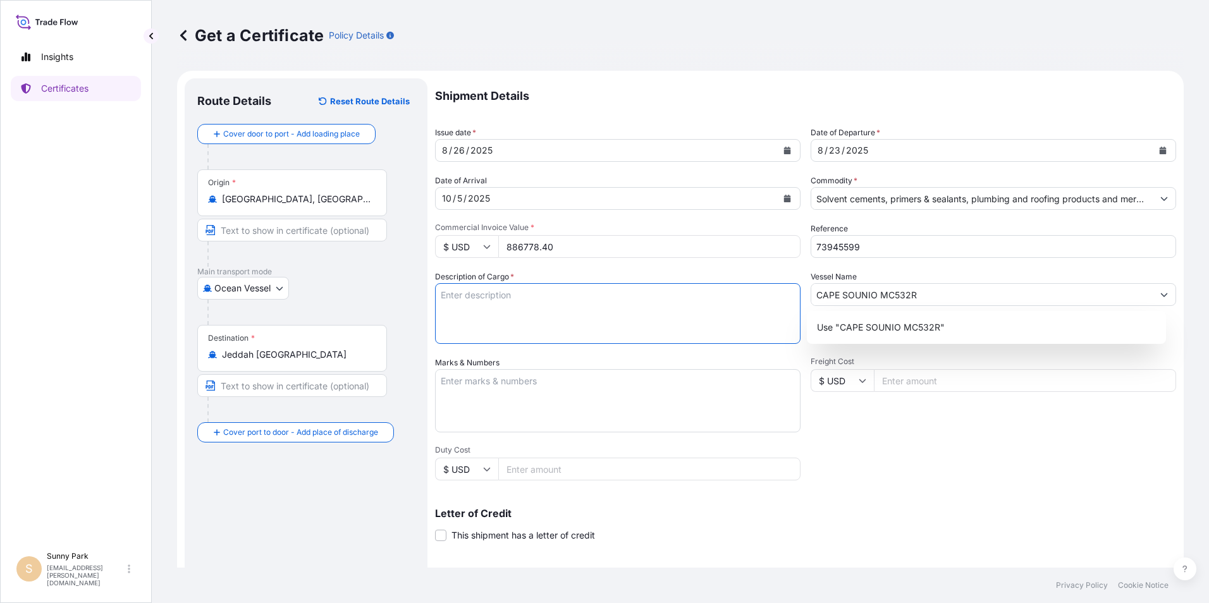
drag, startPoint x: 467, startPoint y: 297, endPoint x: 446, endPoint y: 278, distance: 28.2
click at [465, 295] on textarea "Description of Cargo *" at bounding box center [618, 313] width 366 height 61
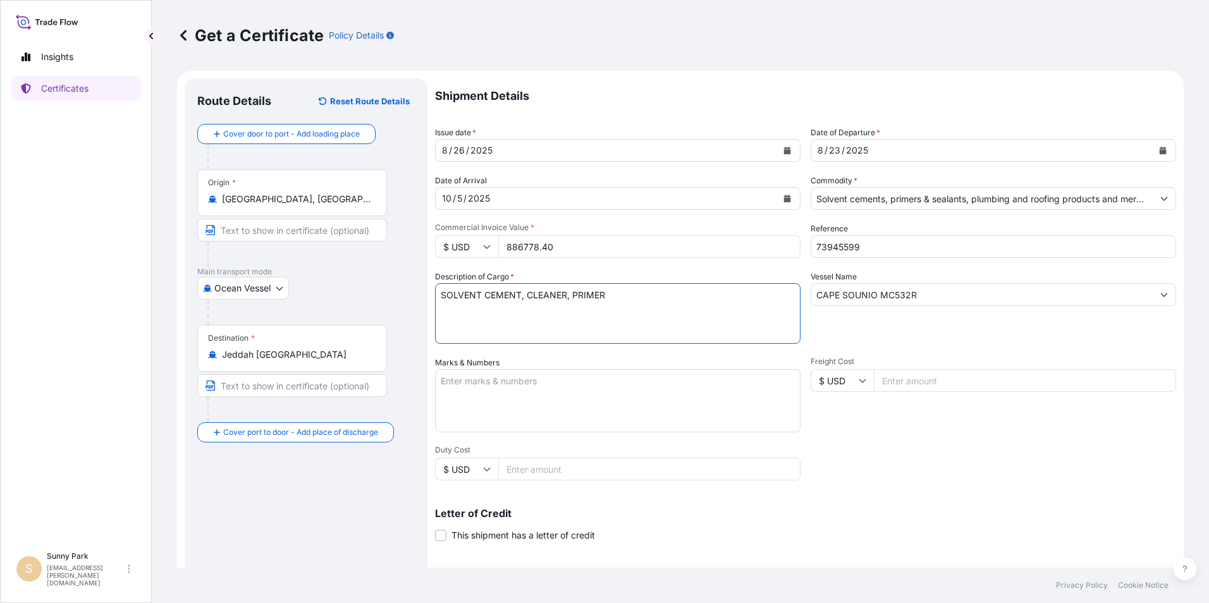
type textarea "SOLVENT CEMENT, CLEANER, PRIMER"
click at [445, 382] on textarea "Marks & Numbers" at bounding box center [618, 400] width 366 height 63
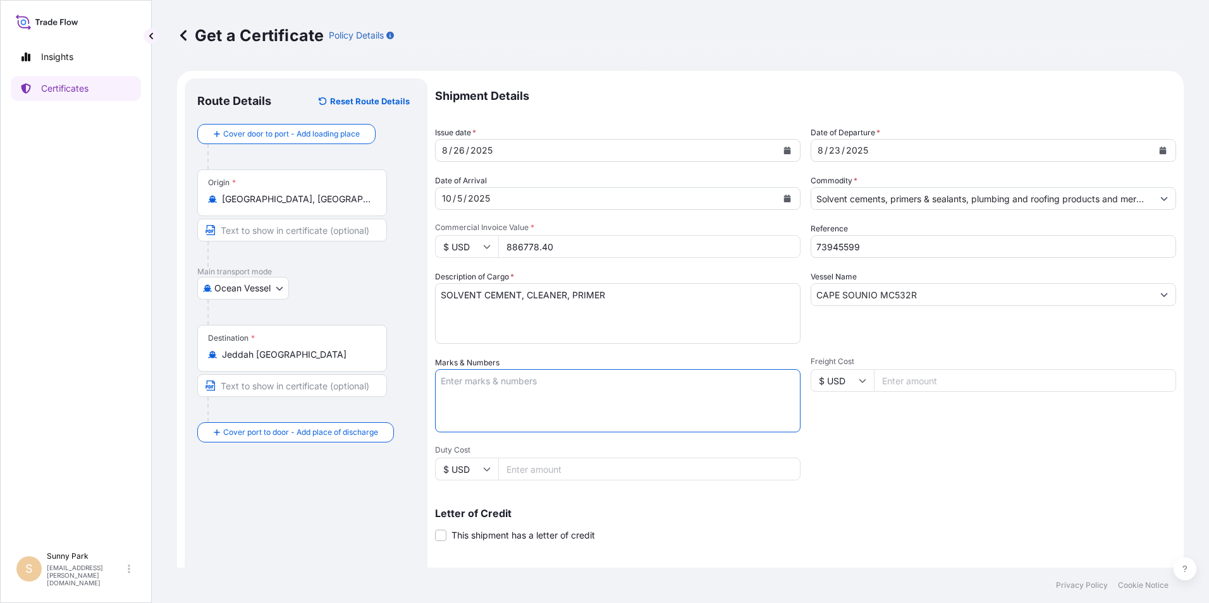
paste textarea "6 X 40’FT CONTAINERS: 12,373.00 Boxes total 149,013.00 Kgs G"
click at [451, 402] on textarea "6 X 40’FT CONTAINERS: 12,373.00 Boxes total 149,013.00 Kgs G" at bounding box center [618, 400] width 366 height 63
click at [760, 386] on textarea "6 X 40’FT CONTAINERS: 12,373.00 Boxes total 149,013.00 Kgs G" at bounding box center [618, 400] width 366 height 63
paste textarea "1. MSMU6673601 UL5596171 1920 2. MEDU9404048 UL5596172 1920 3. MSDU7163870 UL55…"
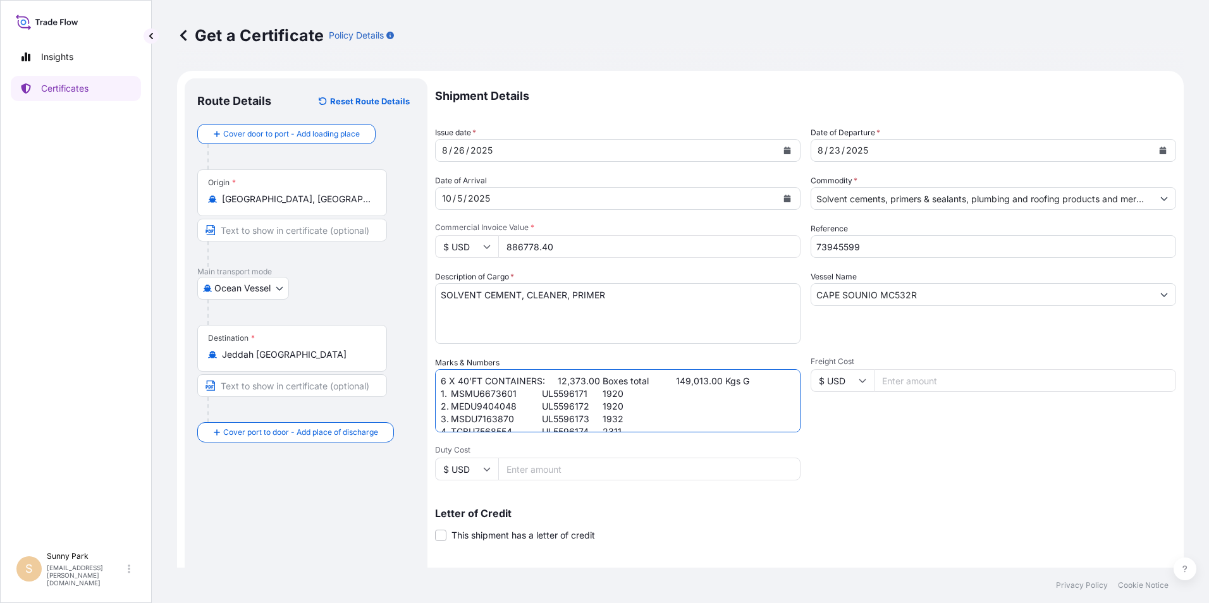
scroll to position [43, 0]
type textarea "6 X 40’FT CONTAINERS: 12,373.00 Boxes total 149,013.00 Kgs G 1. MSMU6673601 UL5…"
click at [906, 384] on input "Freight Cost" at bounding box center [1025, 380] width 302 height 23
click at [895, 376] on input "Freight Cost" at bounding box center [1025, 380] width 302 height 23
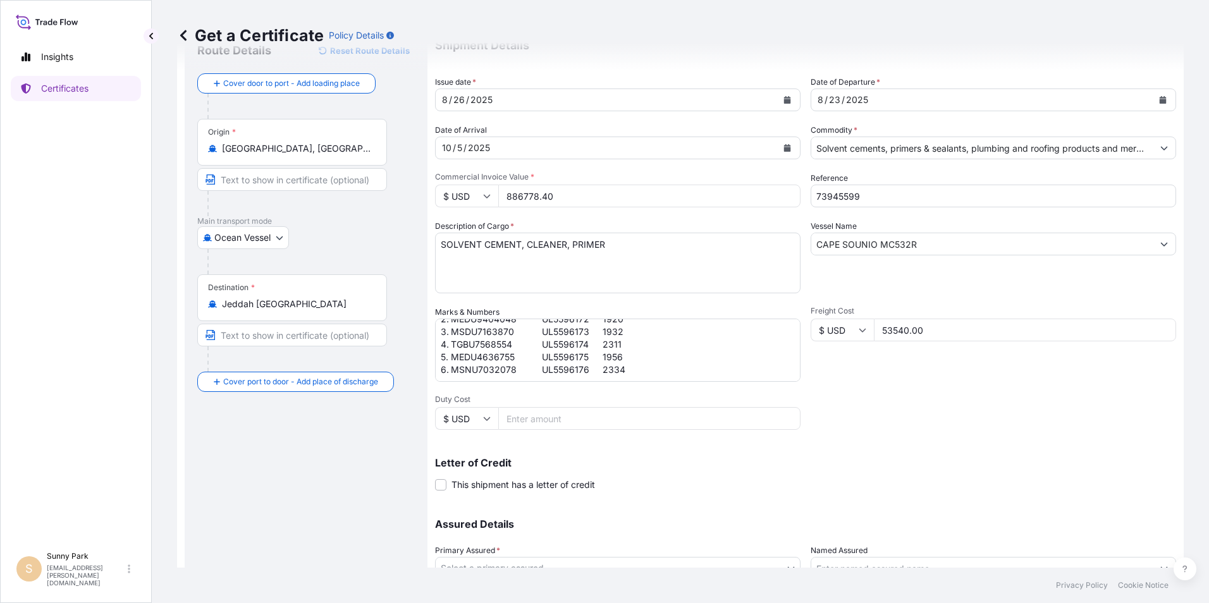
scroll to position [156, 0]
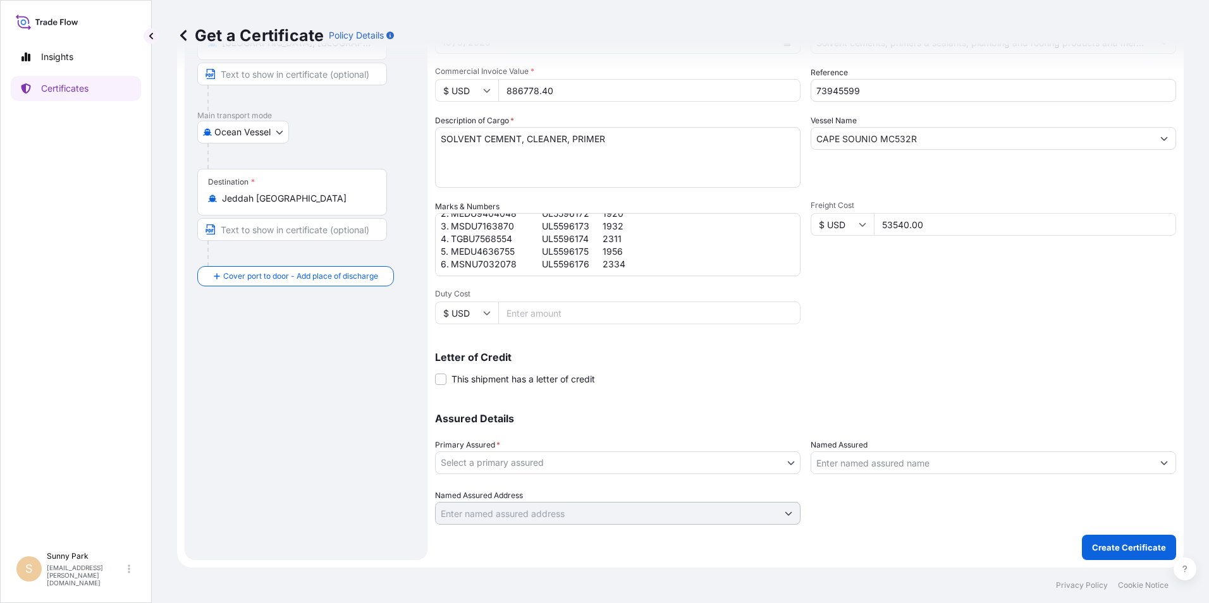
type input "53540.00"
click at [517, 465] on body "Insights Certificates [GEOGRAPHIC_DATA] [EMAIL_ADDRESS][PERSON_NAME][DOMAIN_NAM…" at bounding box center [604, 301] width 1209 height 603
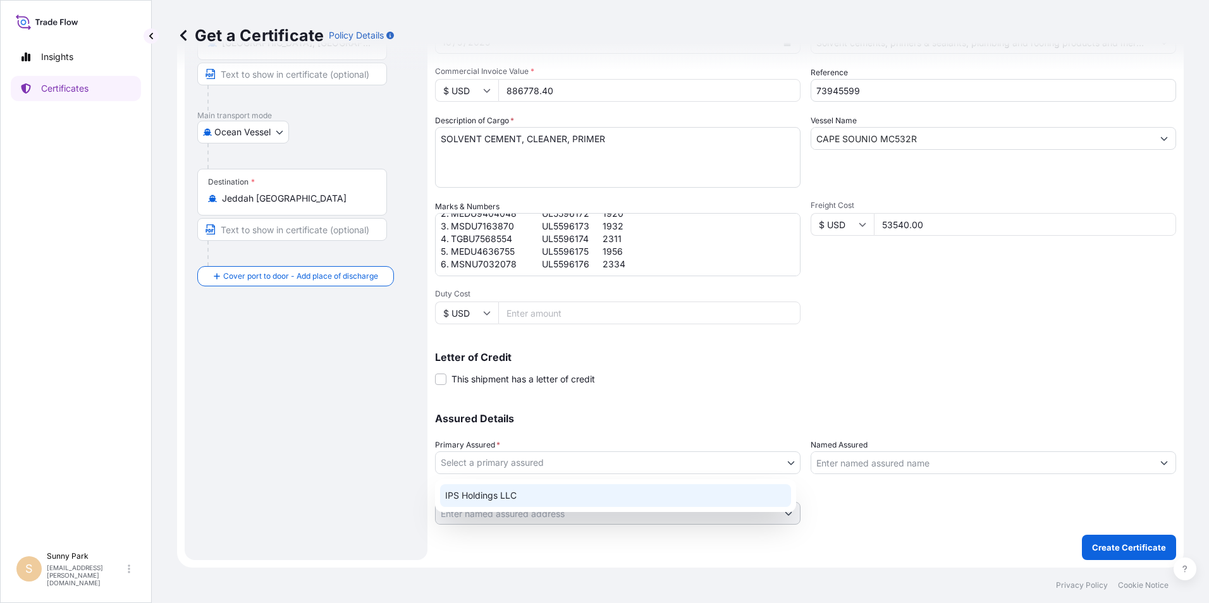
click at [494, 493] on div "IPS Holdings LLC" at bounding box center [615, 495] width 351 height 23
select select "31512"
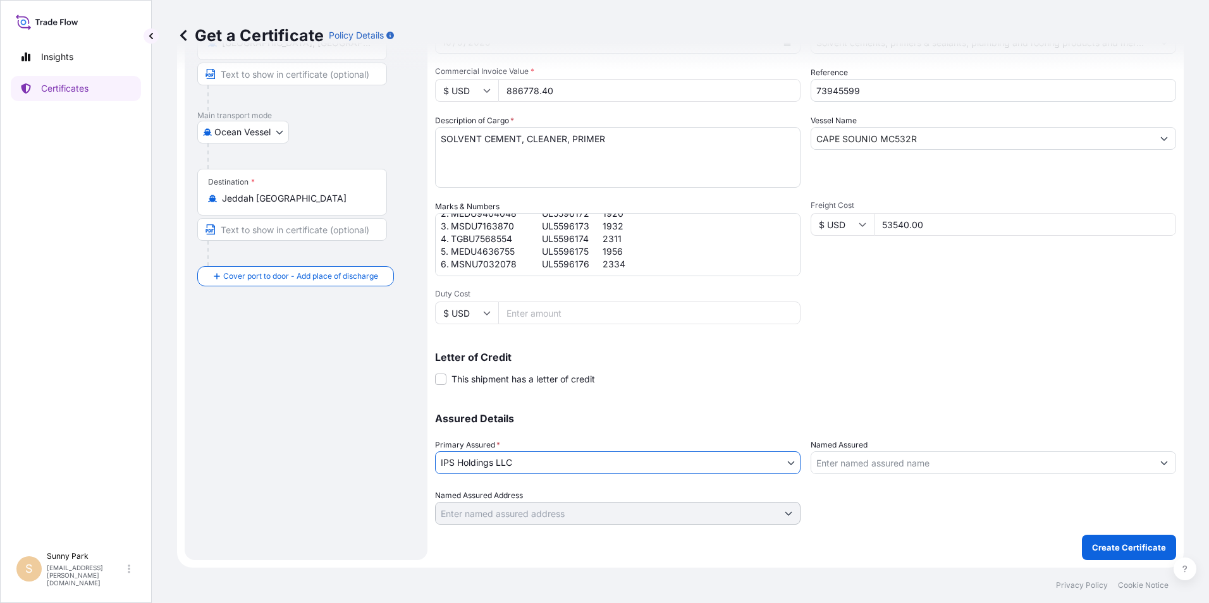
click at [859, 458] on input "Named Assured" at bounding box center [981, 463] width 341 height 23
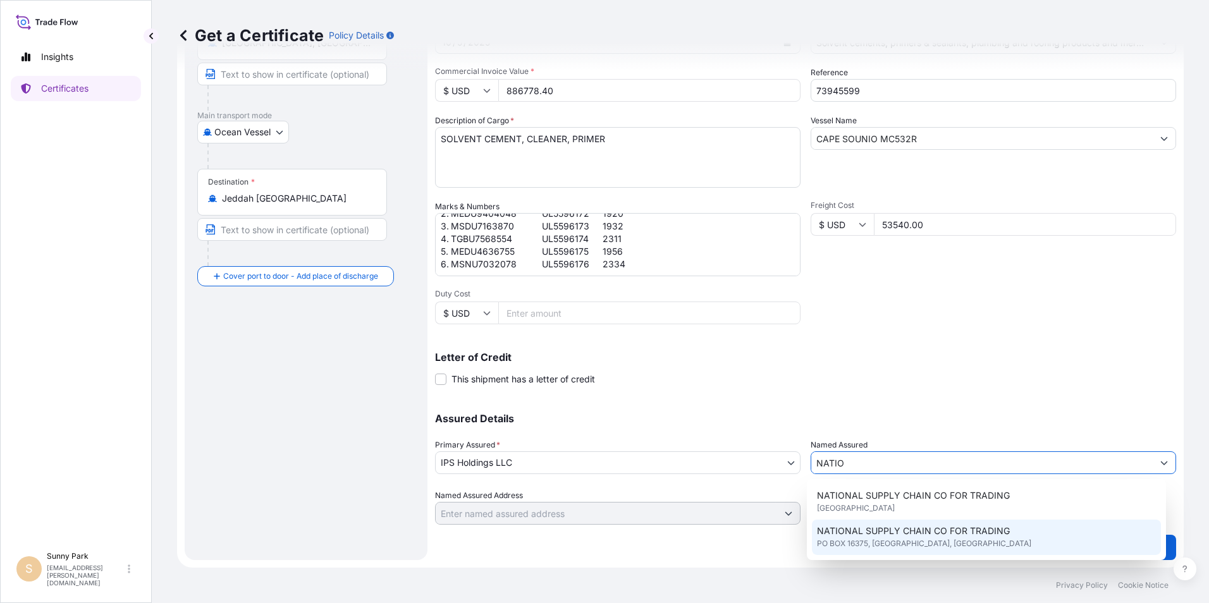
click at [856, 536] on span "NATIONAL SUPPLY CHAIN CO FOR TRADING" at bounding box center [913, 531] width 193 height 13
type input "NATIONAL SUPPLY CHAIN CO FOR TRADING"
type input "PO BOX 16375, [GEOGRAPHIC_DATA]"
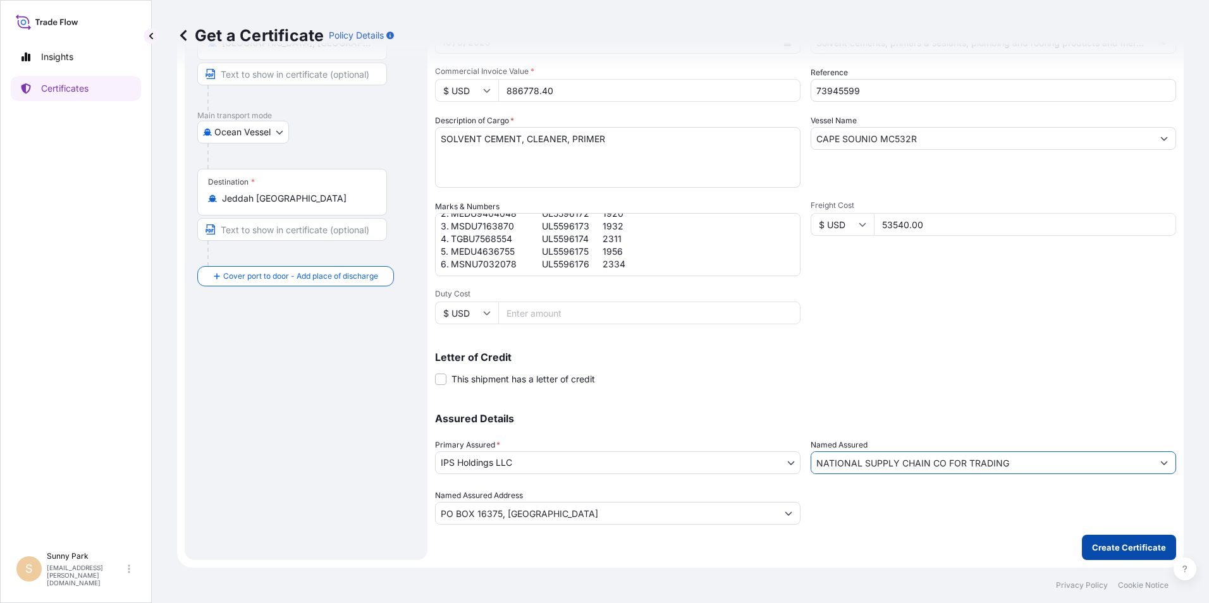
type input "NATIONAL SUPPLY CHAIN CO FOR TRADING"
click at [1116, 550] on p "Create Certificate" at bounding box center [1129, 547] width 74 height 13
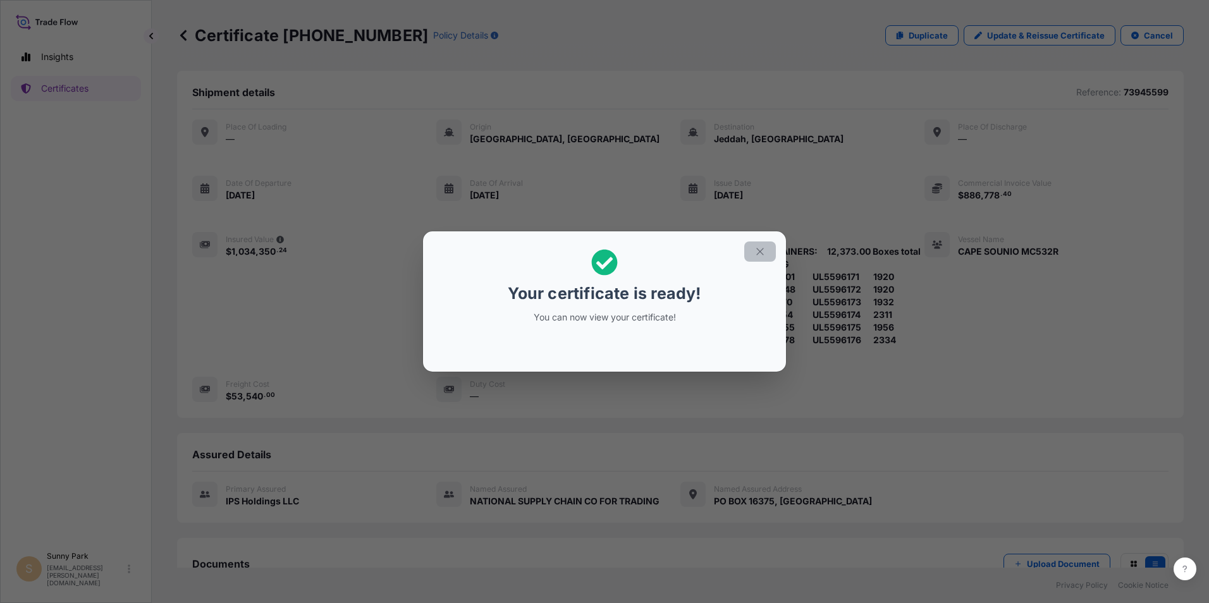
click at [759, 254] on icon "button" at bounding box center [759, 251] width 11 height 11
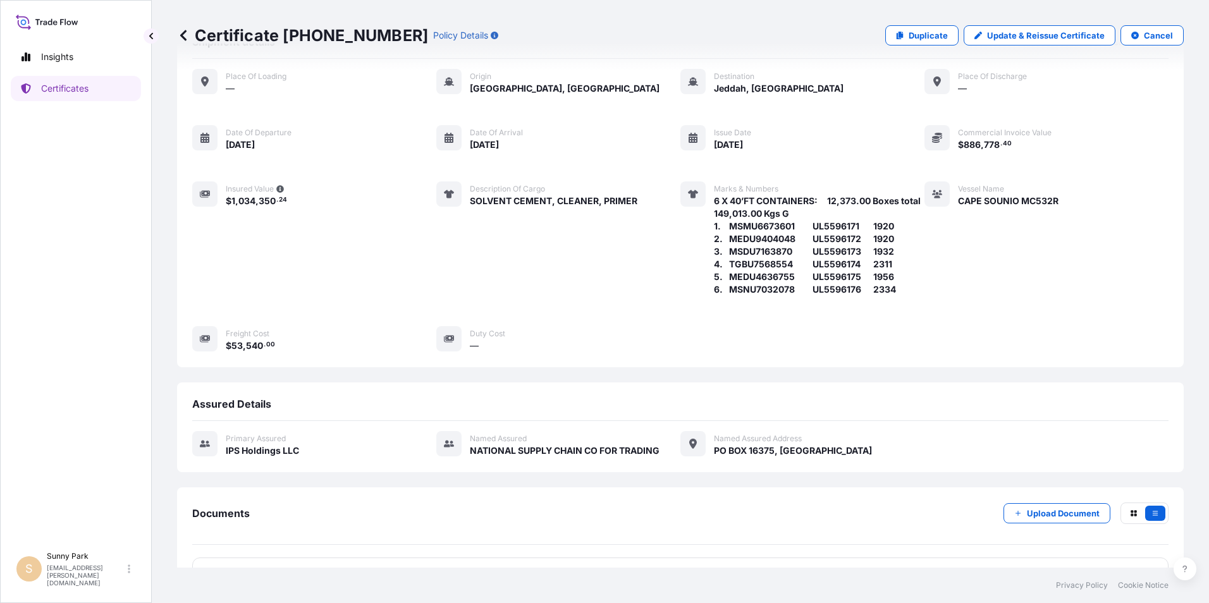
scroll to position [89, 0]
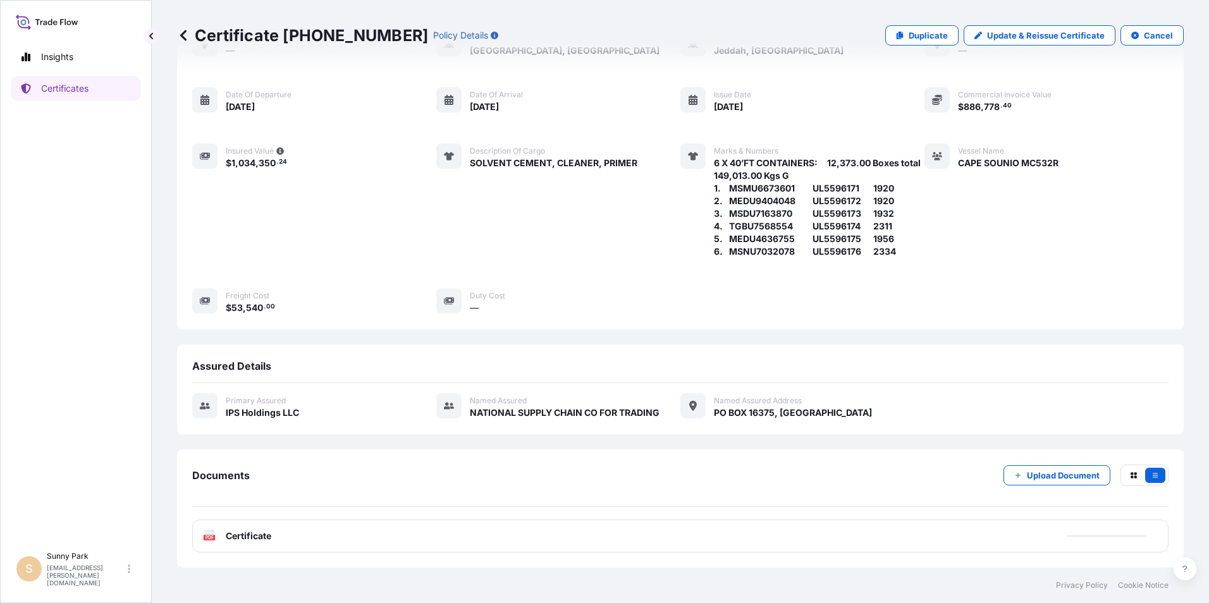
click at [256, 538] on span "Certificate" at bounding box center [249, 536] width 46 height 13
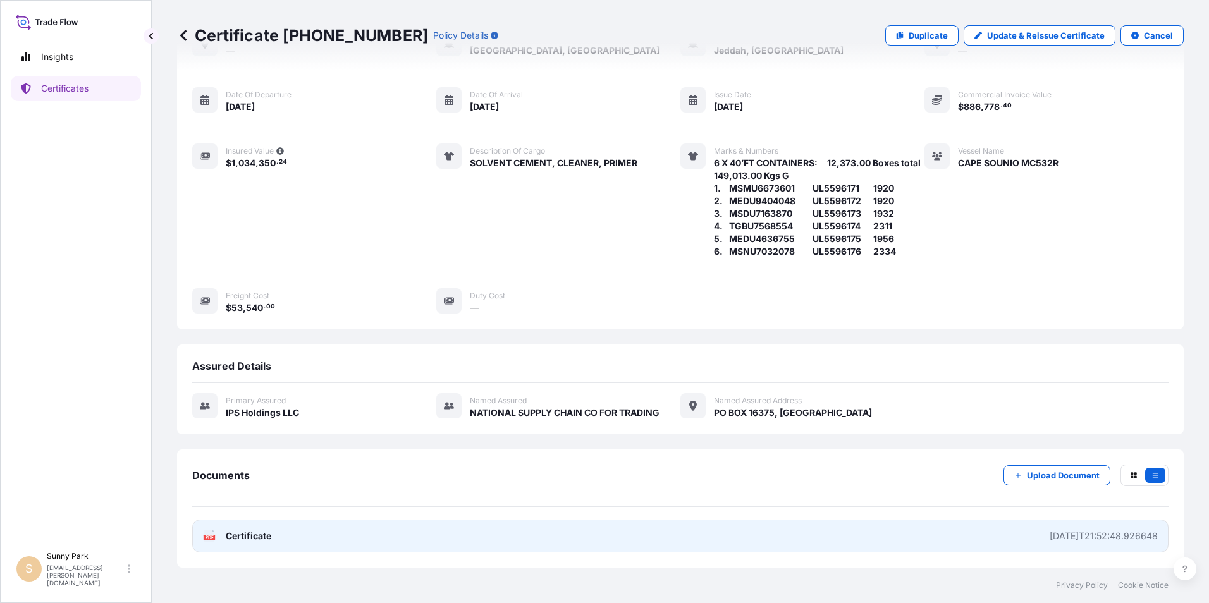
click at [209, 536] on text "PDF" at bounding box center [210, 538] width 8 height 4
